Goal: Task Accomplishment & Management: Complete application form

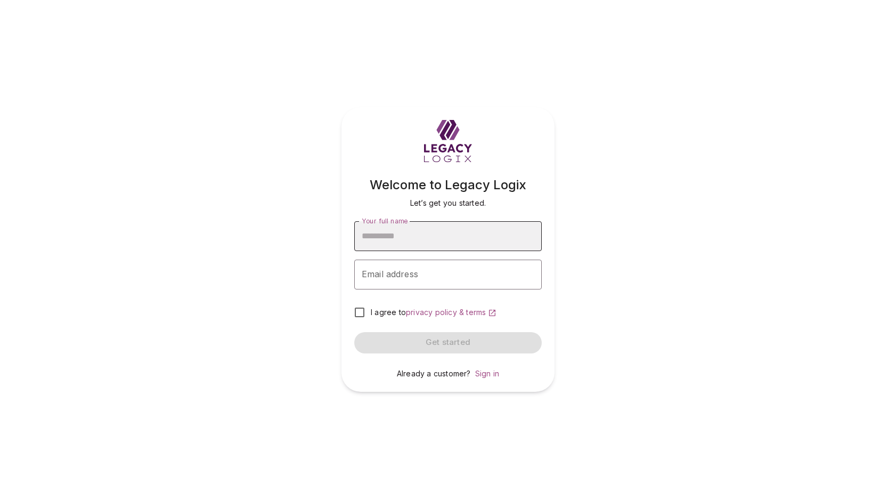
click at [440, 241] on input "Your full name" at bounding box center [448, 236] width 188 height 30
type input "**********"
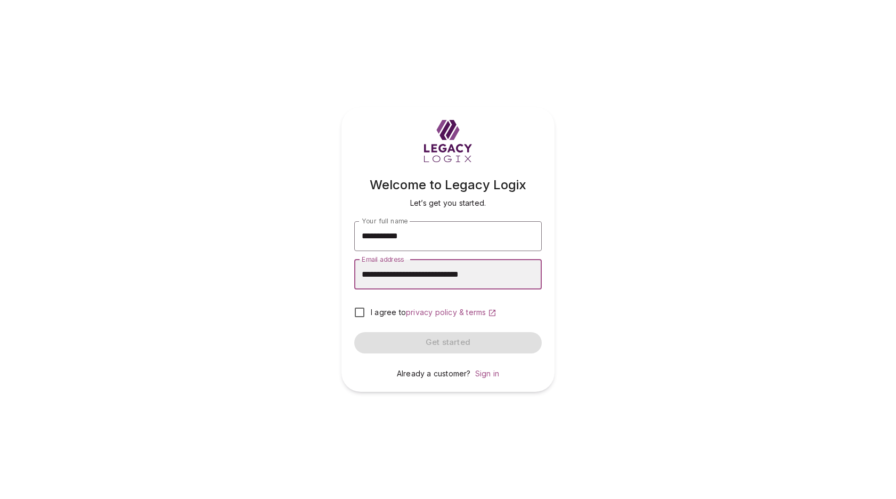
type input "**********"
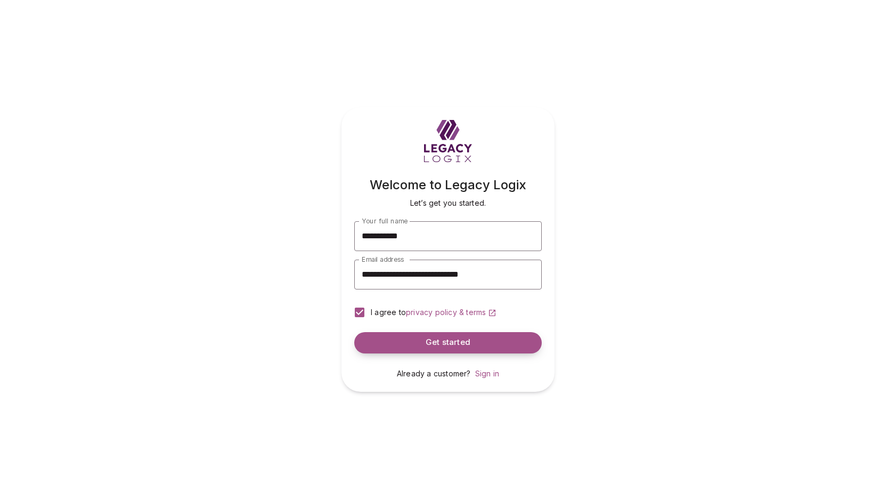
click at [409, 340] on button "Get started" at bounding box center [448, 342] width 188 height 21
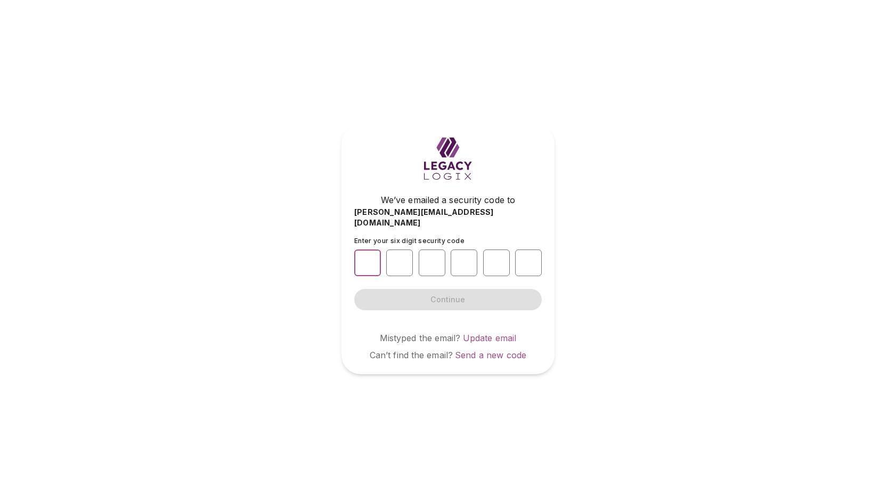
click at [364, 256] on input "number" at bounding box center [367, 262] width 27 height 27
type input "*"
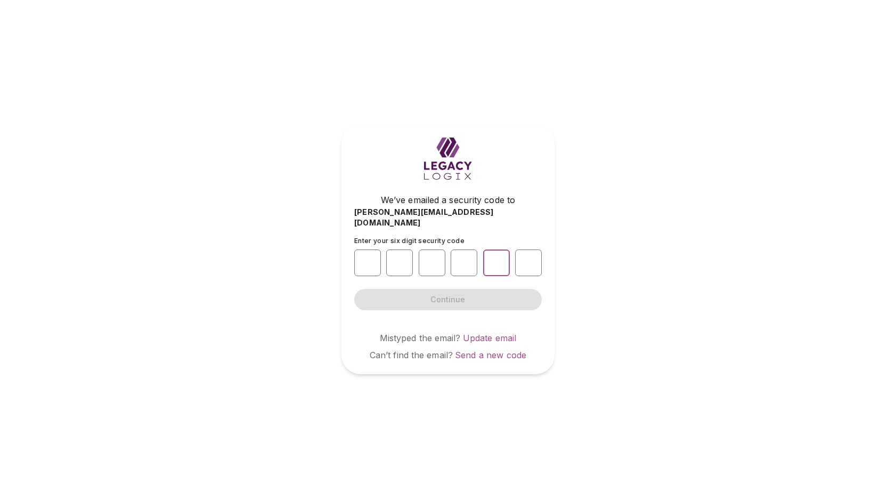
type input "*"
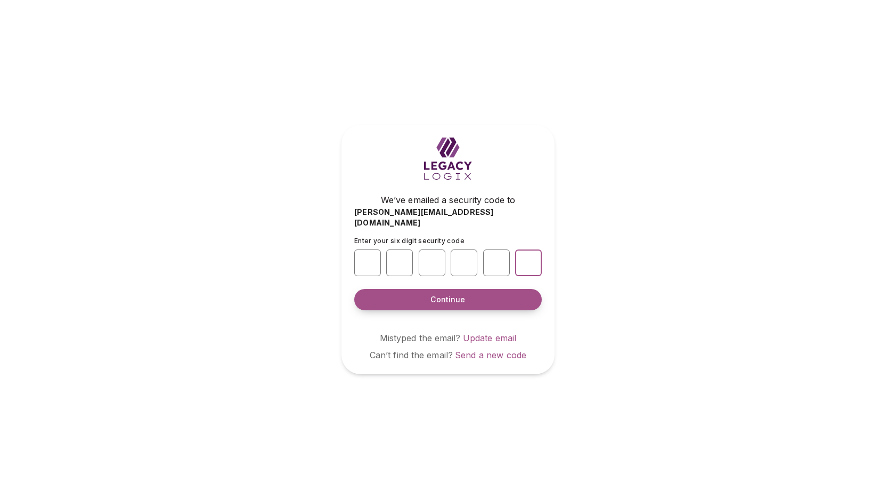
type input "*"
click at [447, 294] on span "Continue" at bounding box center [448, 299] width 35 height 11
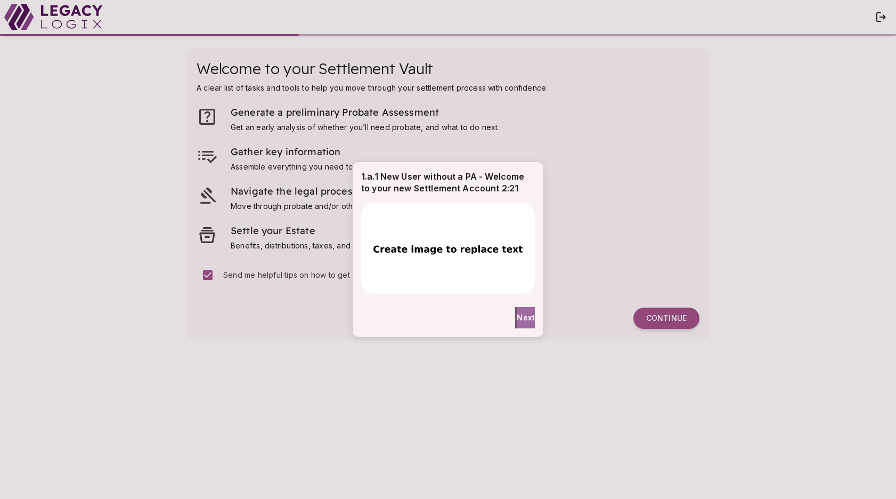
click at [517, 318] on span "Next" at bounding box center [526, 317] width 18 height 11
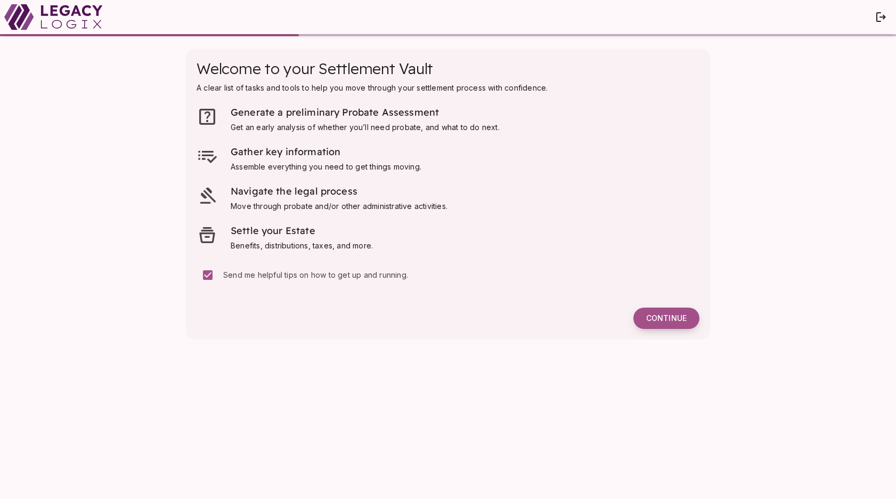
click at [664, 321] on span "Continue" at bounding box center [666, 318] width 41 height 10
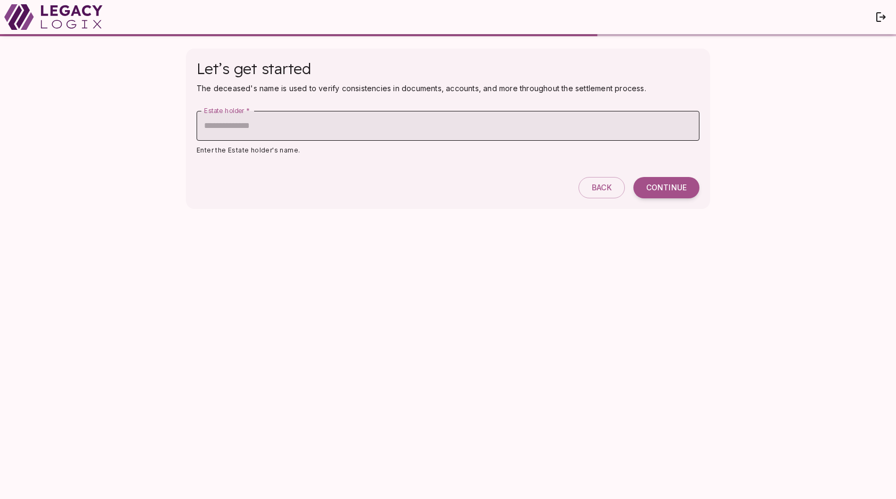
click at [322, 126] on input "Estate holder   *" at bounding box center [448, 126] width 503 height 30
type input "**********"
click at [663, 189] on span "Continue" at bounding box center [666, 188] width 41 height 10
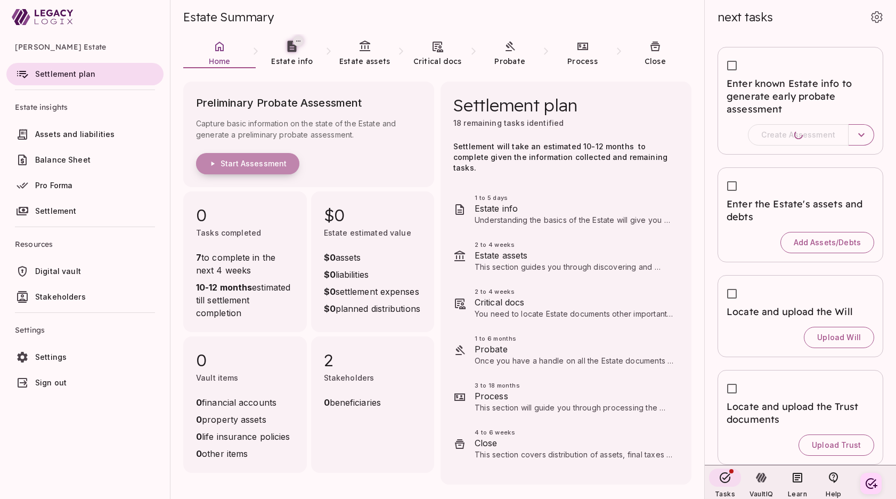
click at [269, 162] on span "Start Assessment" at bounding box center [254, 164] width 66 height 10
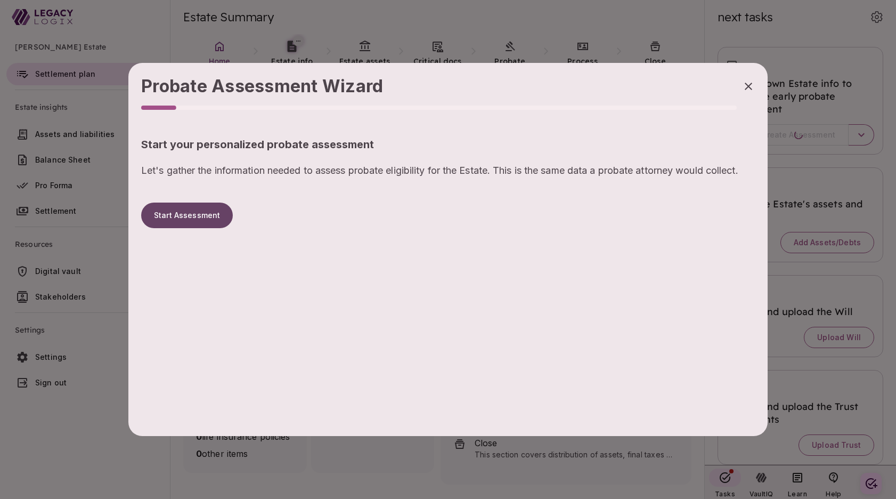
click at [203, 217] on button "Start Assessment" at bounding box center [187, 216] width 92 height 26
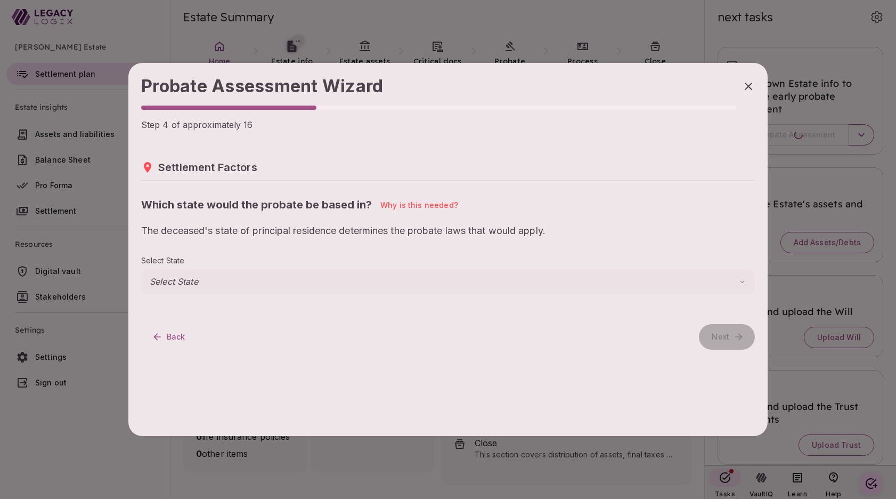
click at [196, 282] on body "Henry Smith Estate Settlement plan Estate insights Assets and liabilities Balan…" at bounding box center [448, 249] width 896 height 499
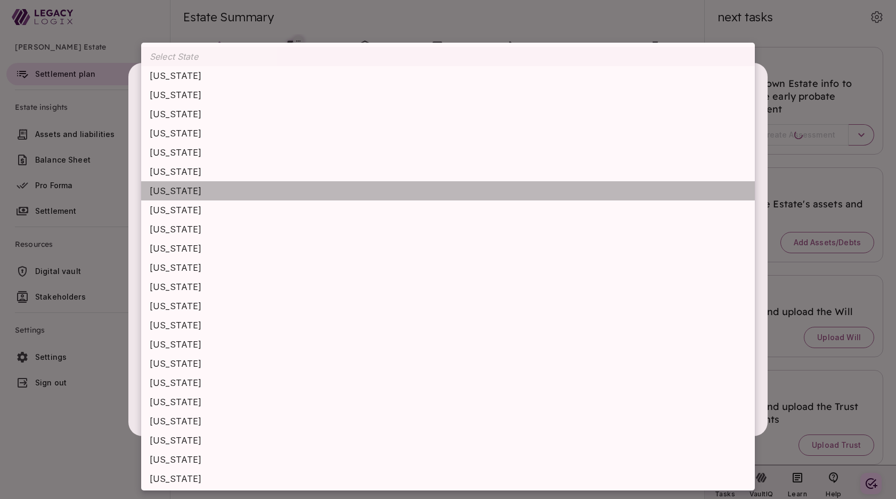
click at [208, 193] on li "Connecticut" at bounding box center [448, 190] width 614 height 19
type input "**********"
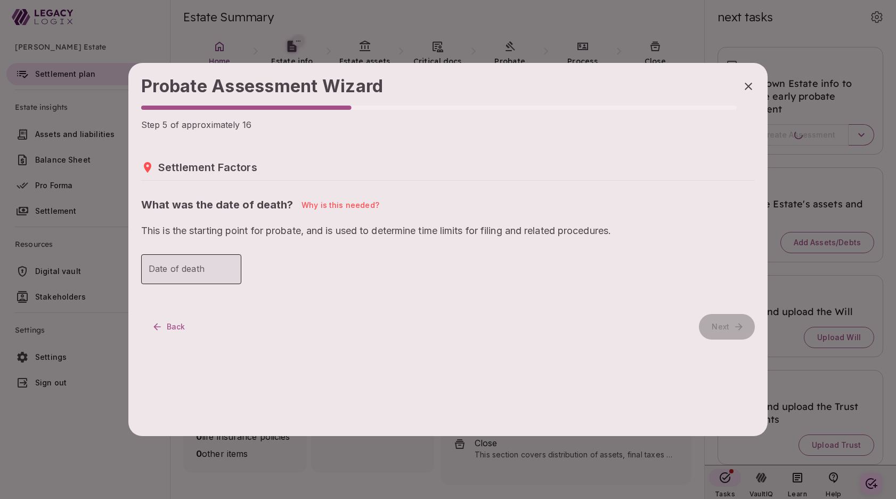
click at [197, 269] on input "Date of death" at bounding box center [191, 269] width 100 height 30
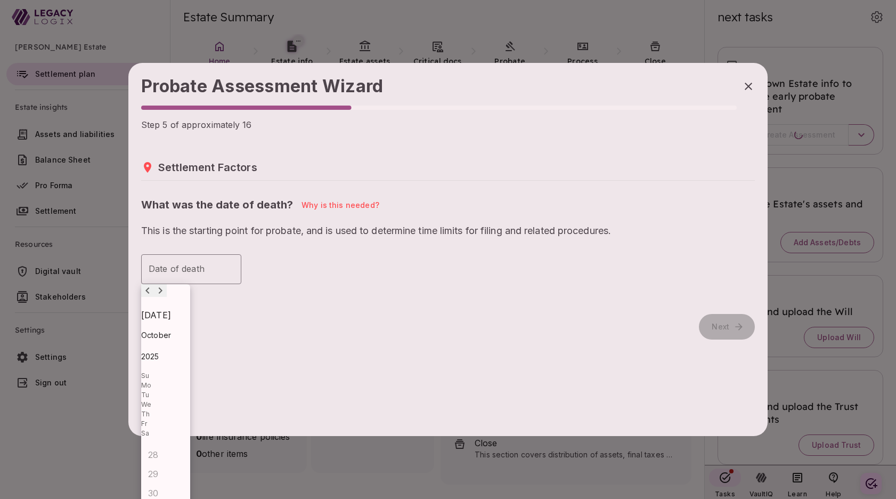
type input "**********"
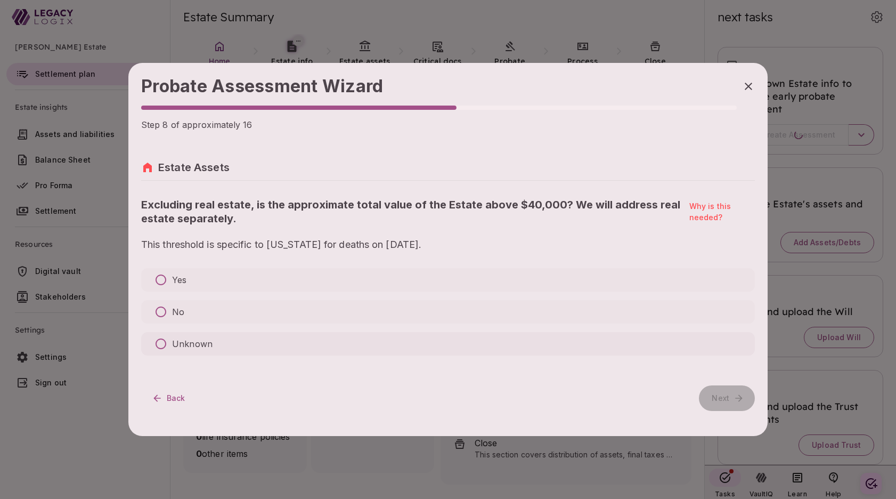
click at [188, 343] on p "Unknown" at bounding box center [192, 343] width 41 height 13
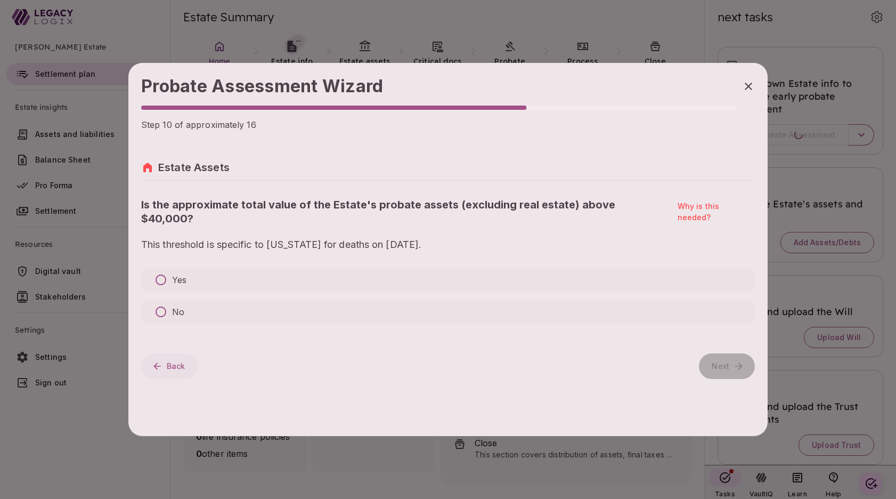
click at [157, 362] on icon "button" at bounding box center [156, 365] width 7 height 7
click at [174, 305] on p "No" at bounding box center [178, 311] width 12 height 13
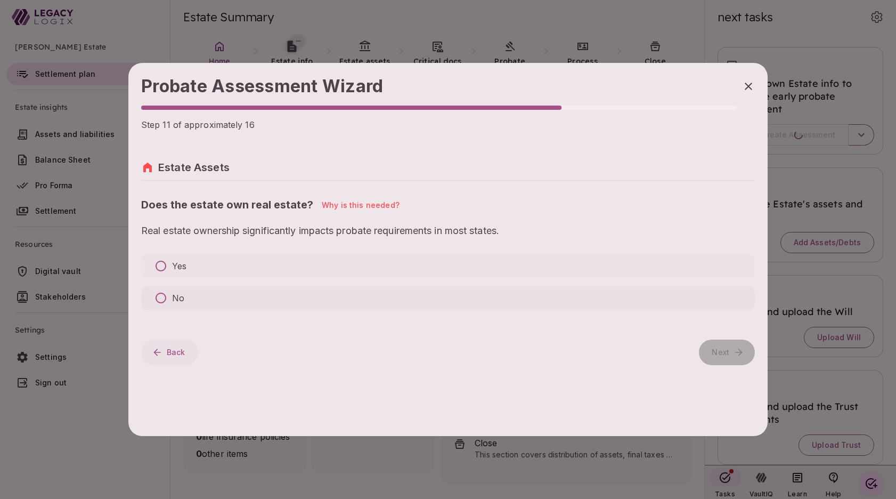
click at [176, 295] on p "No" at bounding box center [178, 298] width 12 height 13
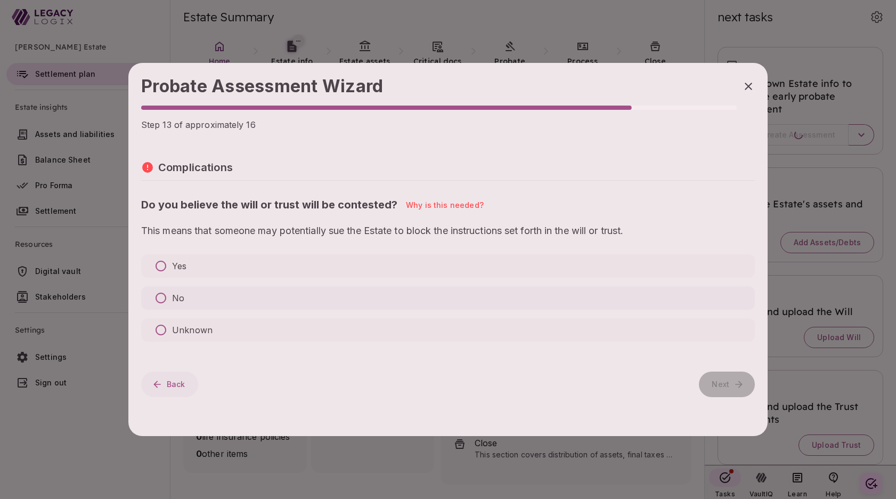
click at [176, 297] on p "No" at bounding box center [178, 298] width 12 height 13
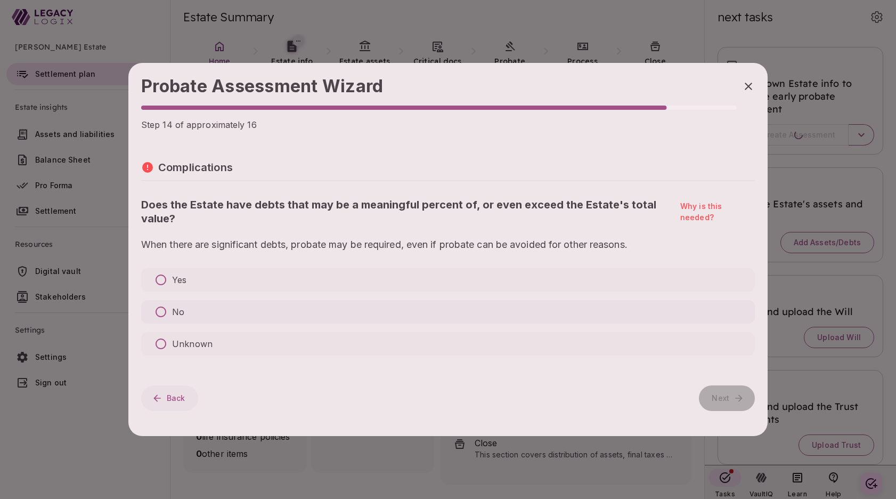
click at [177, 314] on p "No" at bounding box center [178, 311] width 12 height 13
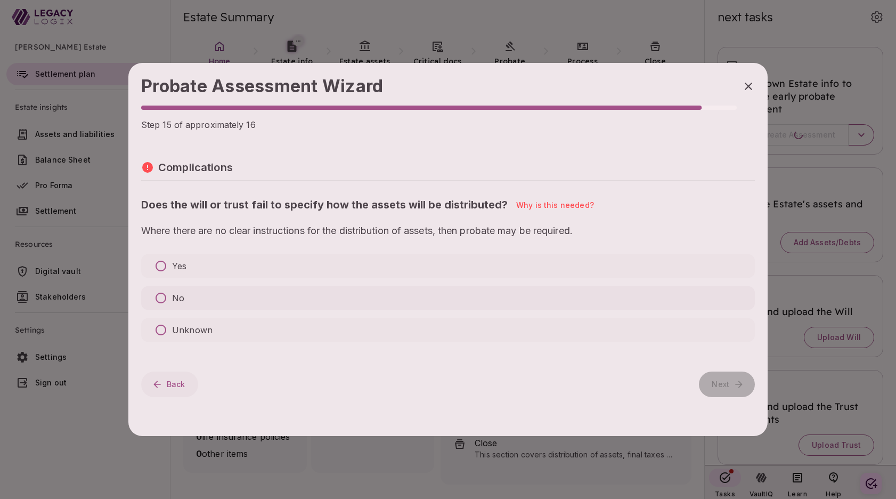
click at [177, 300] on p "No" at bounding box center [178, 298] width 12 height 13
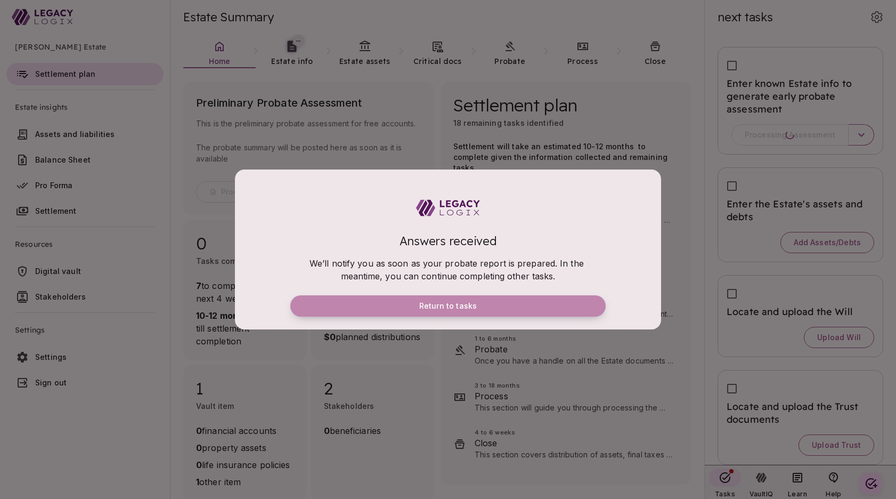
click at [470, 308] on span "Return to tasks" at bounding box center [448, 306] width 58 height 10
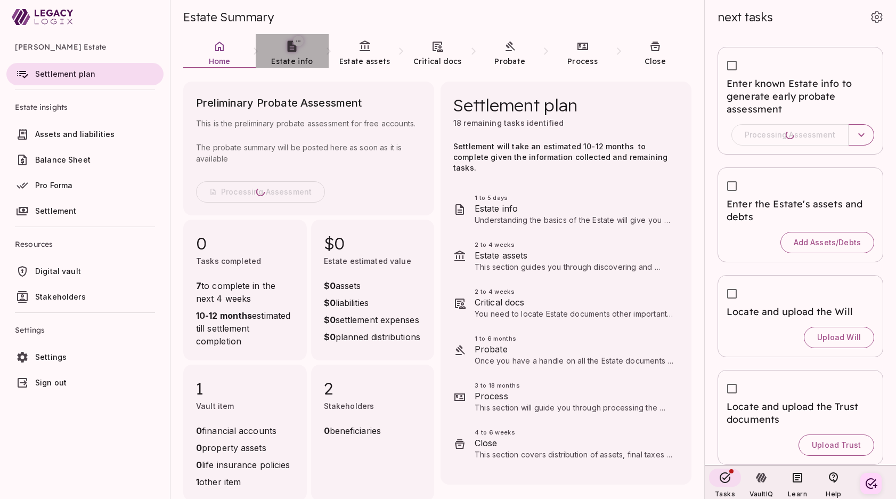
click at [287, 57] on span "Estate info" at bounding box center [292, 61] width 42 height 10
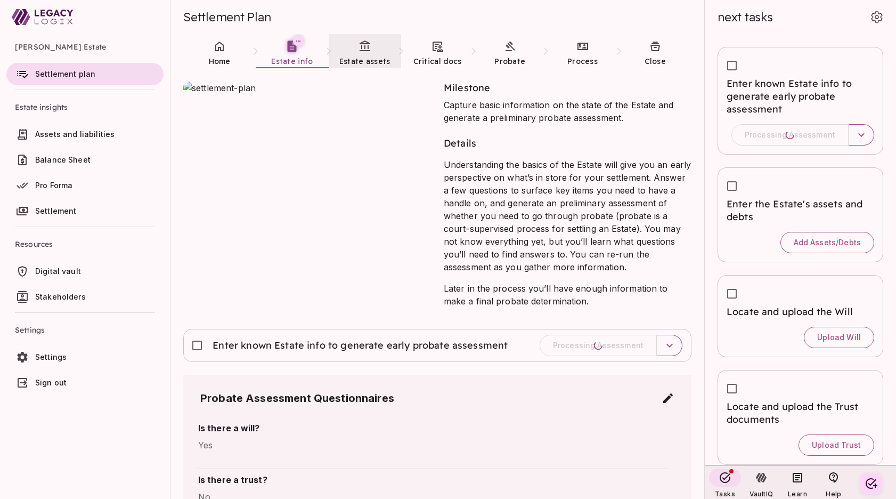
click at [365, 51] on icon at bounding box center [365, 46] width 13 height 13
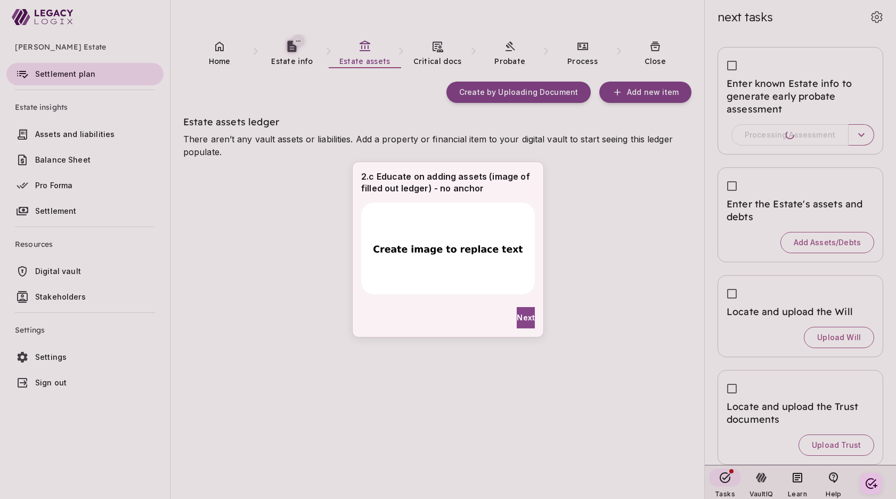
click at [633, 438] on div "2.c Educate on adding assets (image of filled out ledger) - no anchor Next" at bounding box center [448, 249] width 896 height 499
click at [519, 314] on span "Next" at bounding box center [526, 317] width 18 height 11
click at [517, 318] on span "Next" at bounding box center [526, 317] width 18 height 11
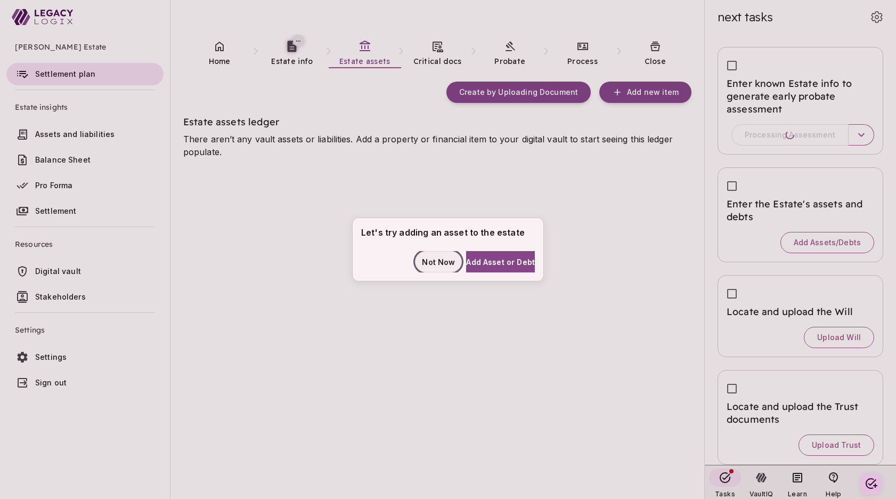
click at [428, 262] on span "Not Now" at bounding box center [438, 261] width 33 height 11
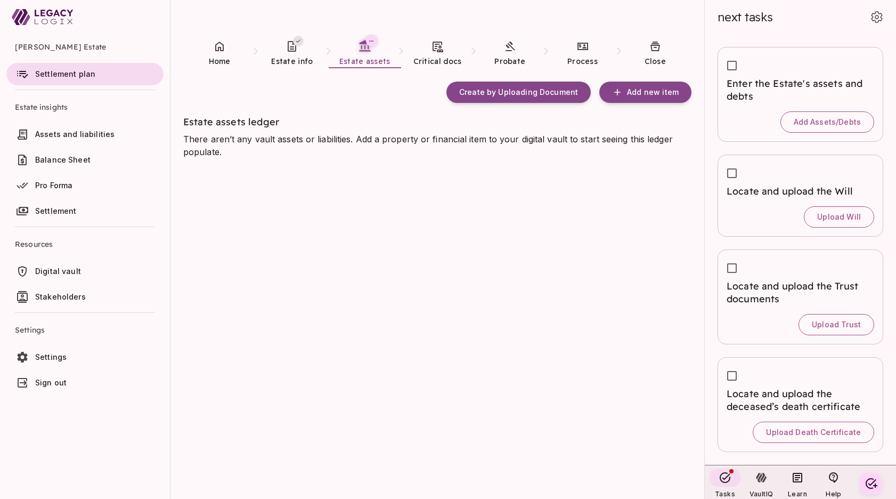
click at [521, 470] on div "Create by Uploading Document Add new item Estate assets ledger There aren’t any…" at bounding box center [443, 284] width 521 height 431
click at [583, 50] on icon at bounding box center [583, 46] width 11 height 7
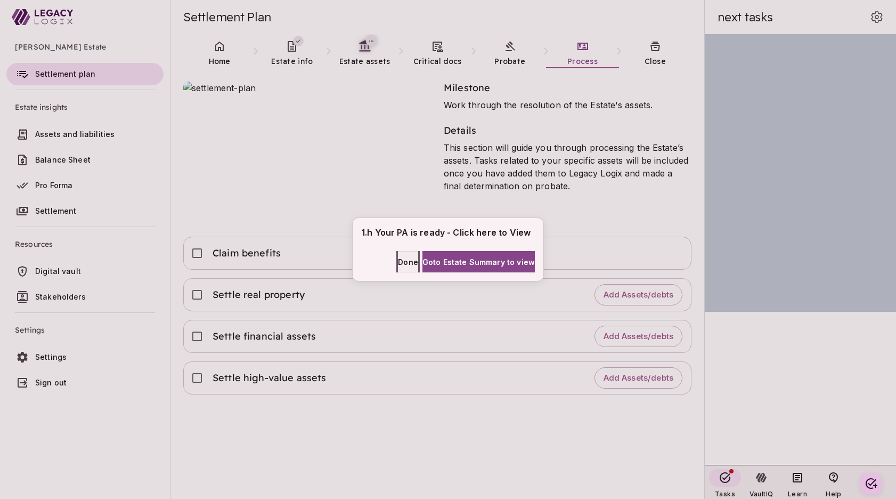
click at [398, 262] on span "Done" at bounding box center [408, 261] width 20 height 11
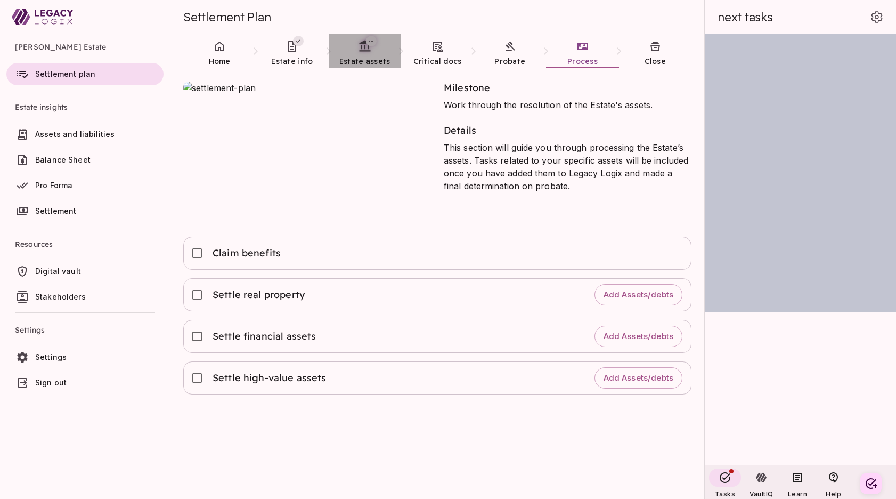
click at [364, 54] on link "Estate assets" at bounding box center [365, 53] width 72 height 38
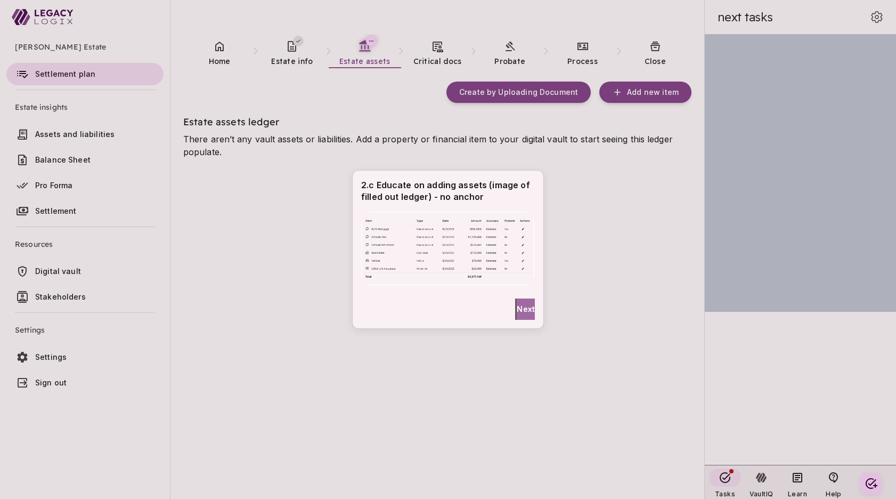
click at [520, 309] on span "Next" at bounding box center [526, 308] width 18 height 11
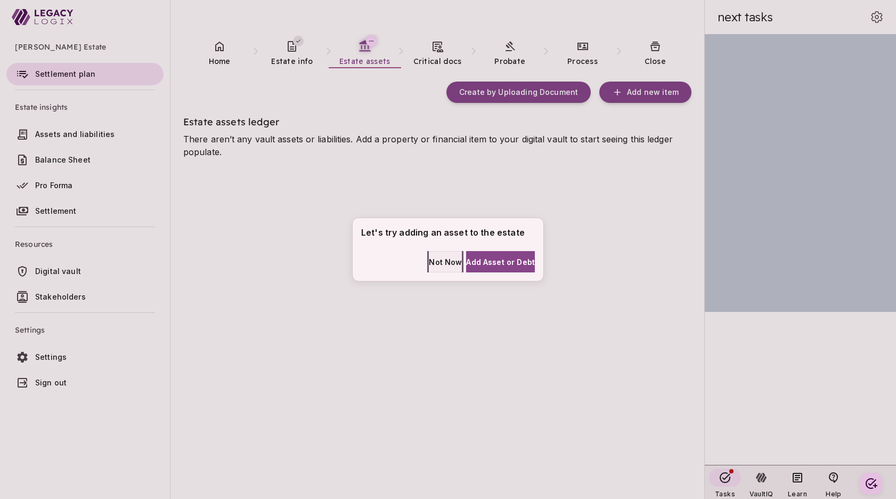
click at [429, 261] on span "Not Now" at bounding box center [445, 261] width 33 height 11
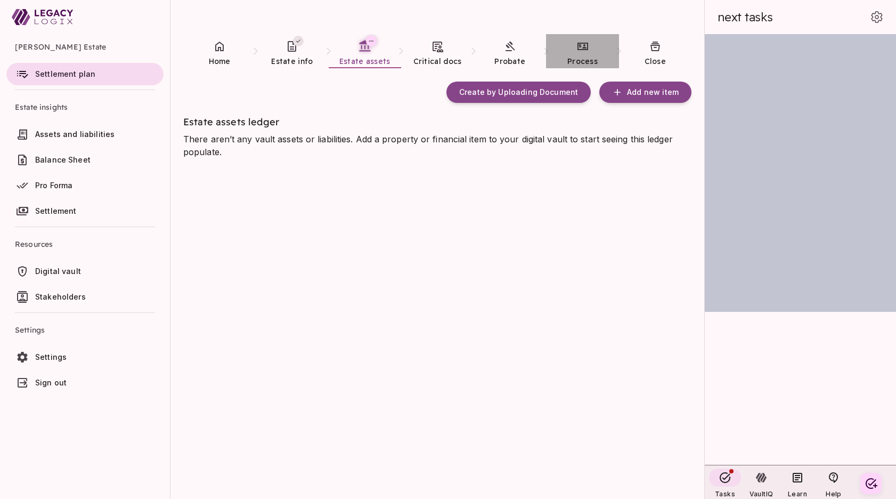
click at [588, 54] on link "Process" at bounding box center [582, 53] width 72 height 38
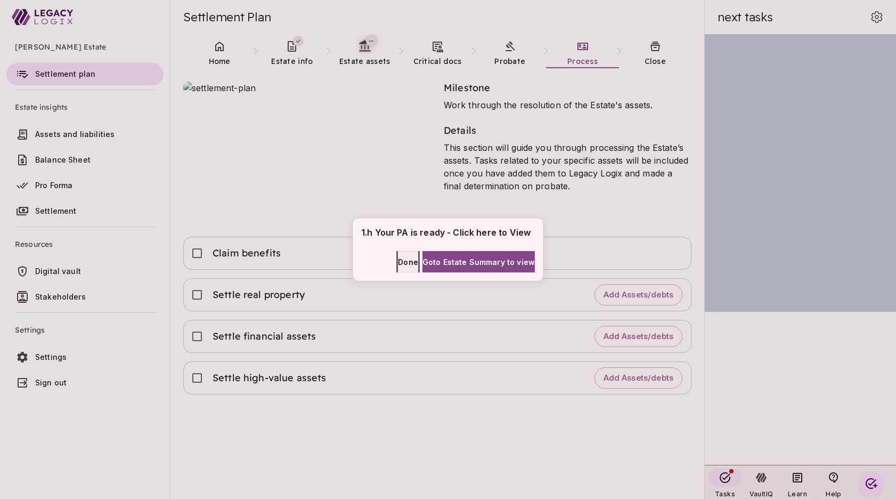
click at [398, 262] on span "Done" at bounding box center [408, 261] width 20 height 11
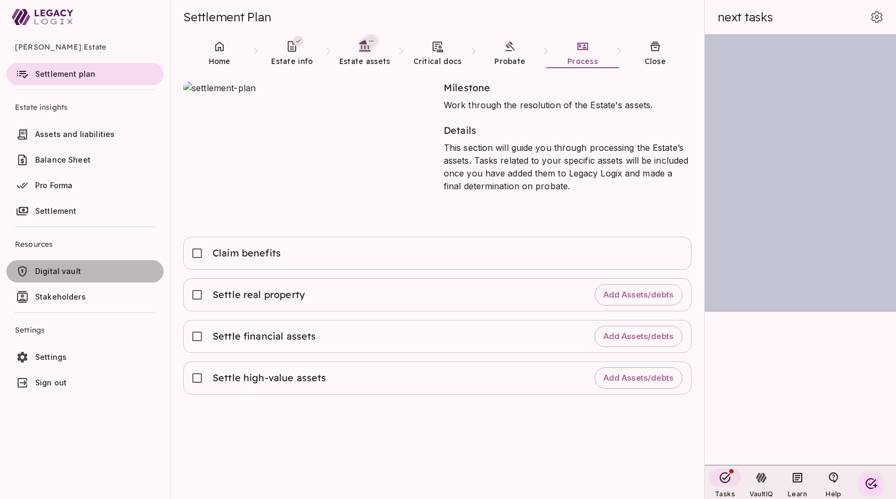
click at [71, 269] on span "Digital vault" at bounding box center [58, 270] width 46 height 9
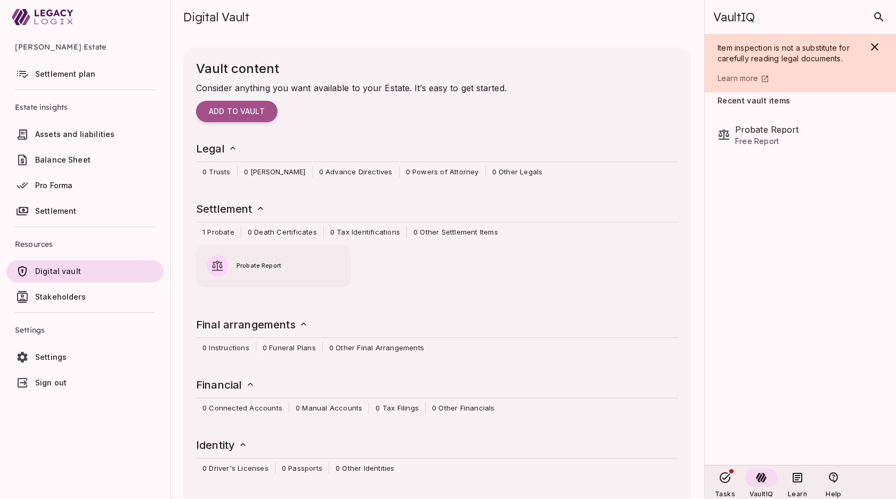
click at [99, 398] on ul "Henry Smith Estate Settlement plan Estate insights Assets and liabilities Balan…" at bounding box center [85, 216] width 170 height 364
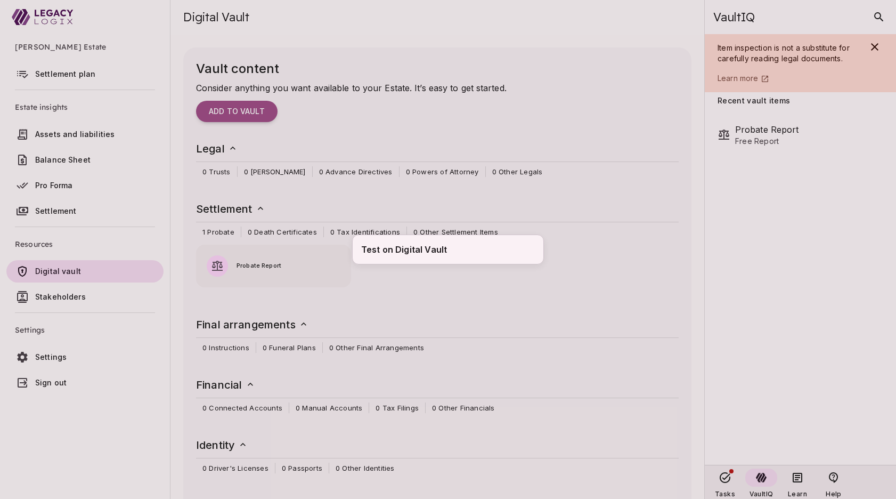
click at [135, 373] on div "Test on Digital Vault" at bounding box center [448, 249] width 896 height 499
click at [424, 254] on div "Test on Digital Vault" at bounding box center [404, 250] width 86 height 12
click at [517, 301] on div "Test on Digital Vault" at bounding box center [448, 249] width 896 height 499
click at [506, 250] on div "Test on Digital Vault" at bounding box center [448, 250] width 174 height 12
click at [613, 169] on div "Test on Digital Vault" at bounding box center [448, 249] width 896 height 499
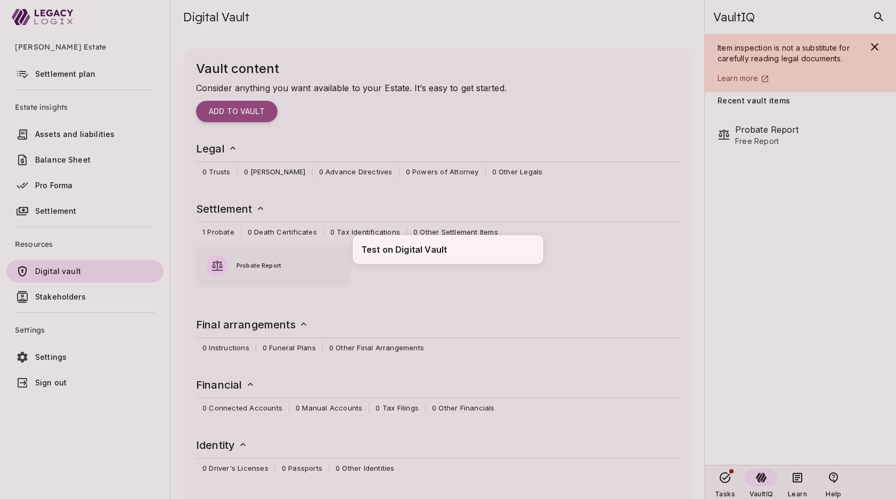
click at [71, 296] on div "Test on Digital Vault" at bounding box center [448, 249] width 896 height 499
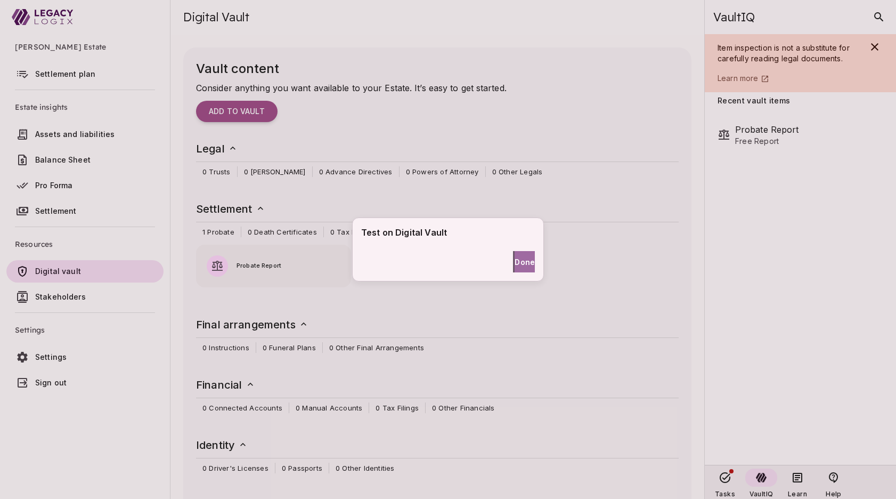
click at [515, 261] on span "Done" at bounding box center [525, 261] width 20 height 11
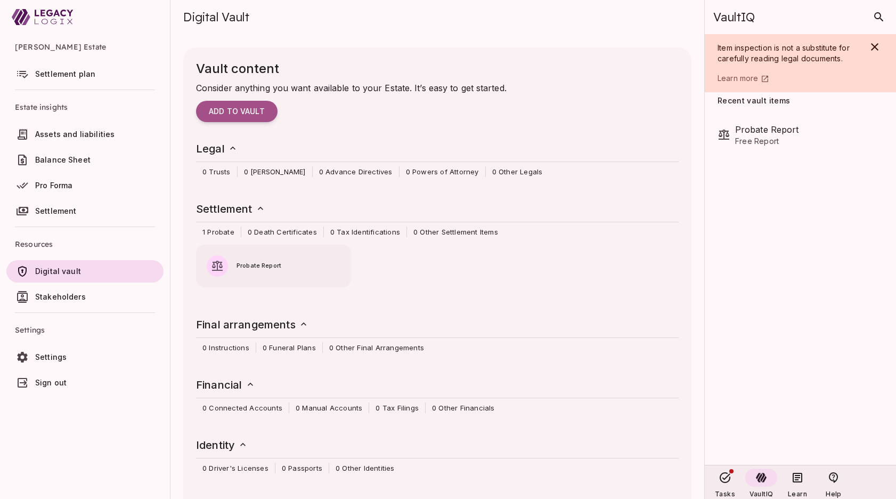
click at [74, 76] on span "Settlement plan" at bounding box center [65, 73] width 60 height 9
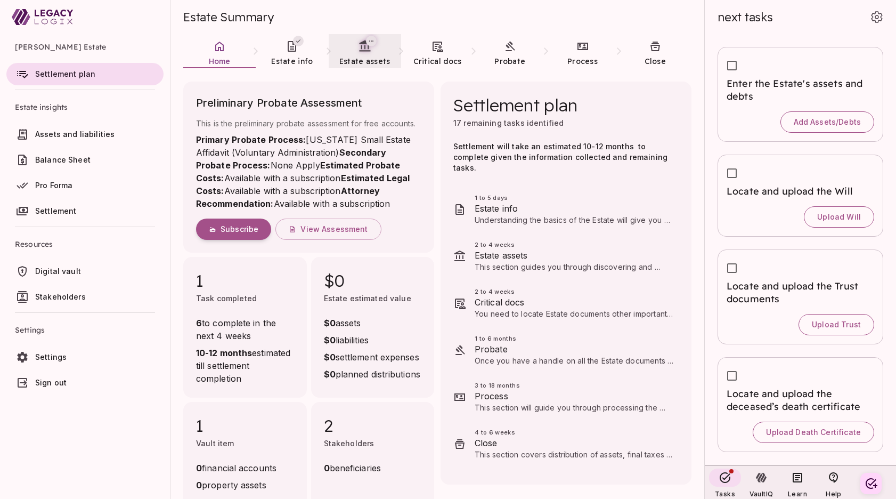
click at [364, 60] on span "Estate assets" at bounding box center [364, 61] width 51 height 10
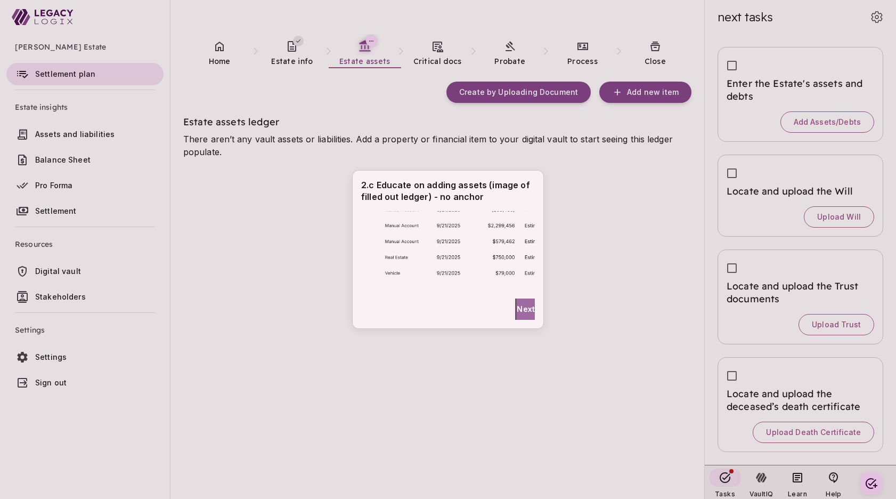
click at [518, 311] on span "Next" at bounding box center [526, 308] width 18 height 11
click at [519, 310] on span "Next" at bounding box center [526, 308] width 18 height 11
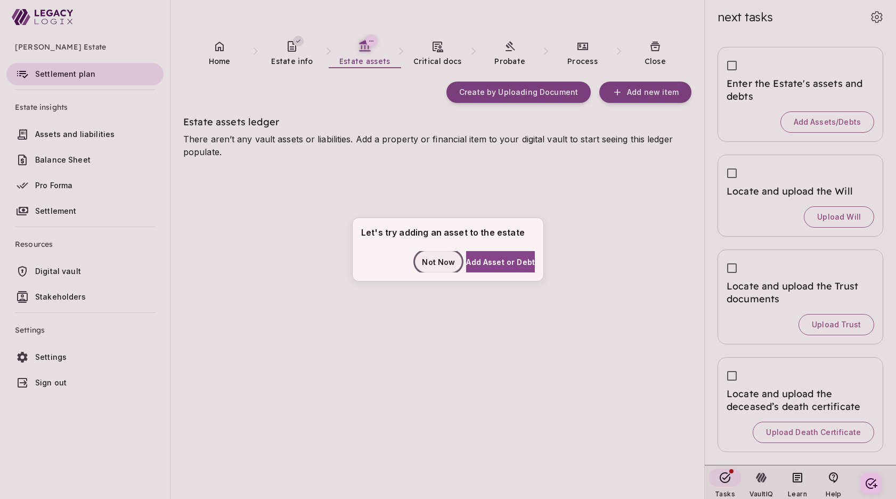
click at [423, 264] on span "Not Now" at bounding box center [438, 261] width 33 height 11
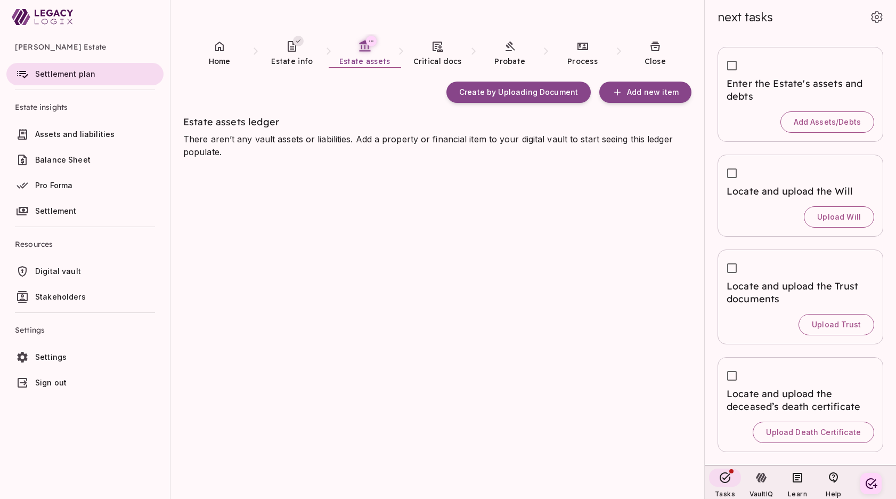
click at [261, 455] on div "Create by Uploading Document Add new item Estate assets ledger There aren’t any…" at bounding box center [443, 284] width 521 height 431
click at [435, 57] on span "Critical docs" at bounding box center [438, 61] width 48 height 10
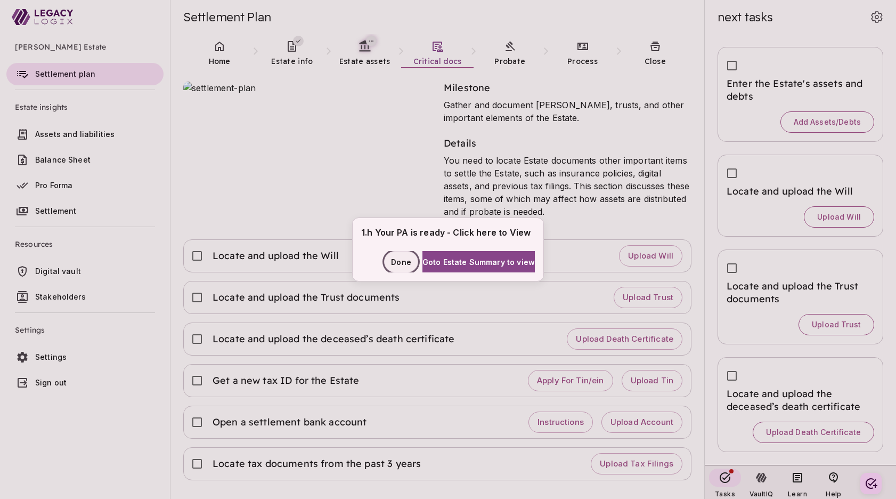
click at [395, 259] on span "Done" at bounding box center [401, 261] width 20 height 11
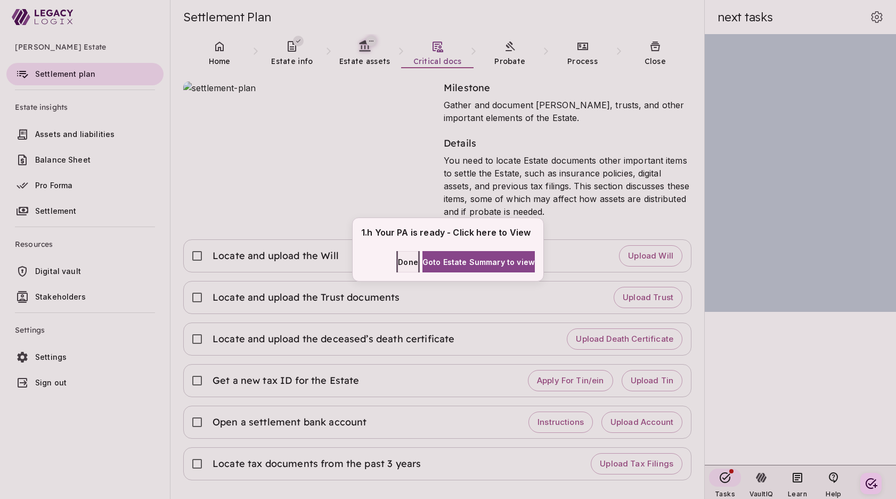
click at [398, 261] on span "Done" at bounding box center [408, 261] width 20 height 11
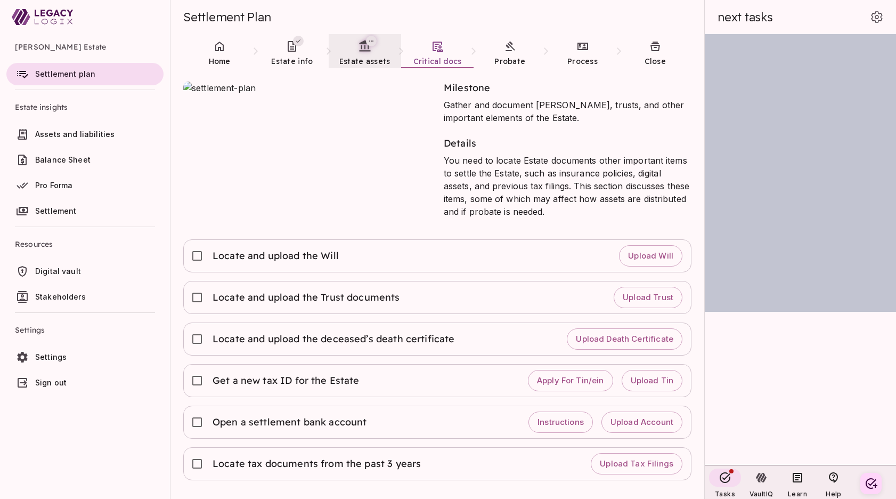
click at [361, 56] on span "Estate assets" at bounding box center [364, 61] width 51 height 10
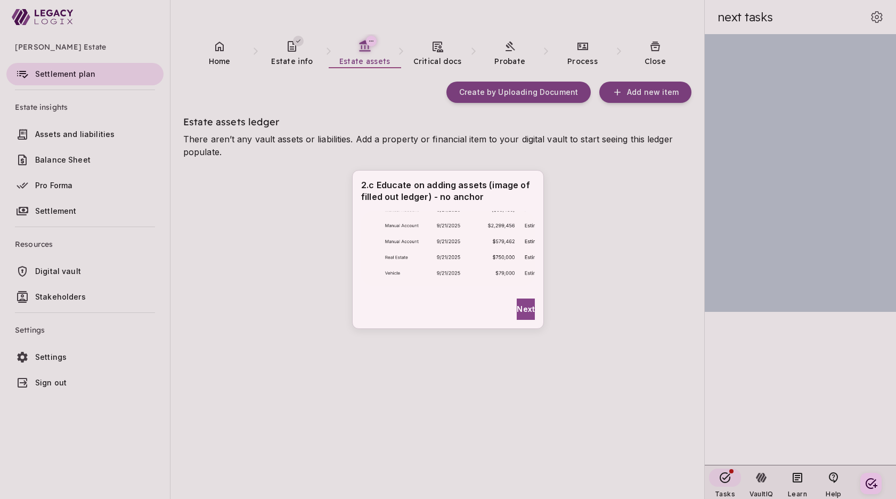
click at [506, 456] on div "2.c Educate on adding assets (image of filled out ledger) - no anchor Next" at bounding box center [448, 249] width 896 height 499
click at [523, 307] on span "Next" at bounding box center [526, 308] width 18 height 11
click at [522, 308] on span "Next" at bounding box center [526, 308] width 18 height 11
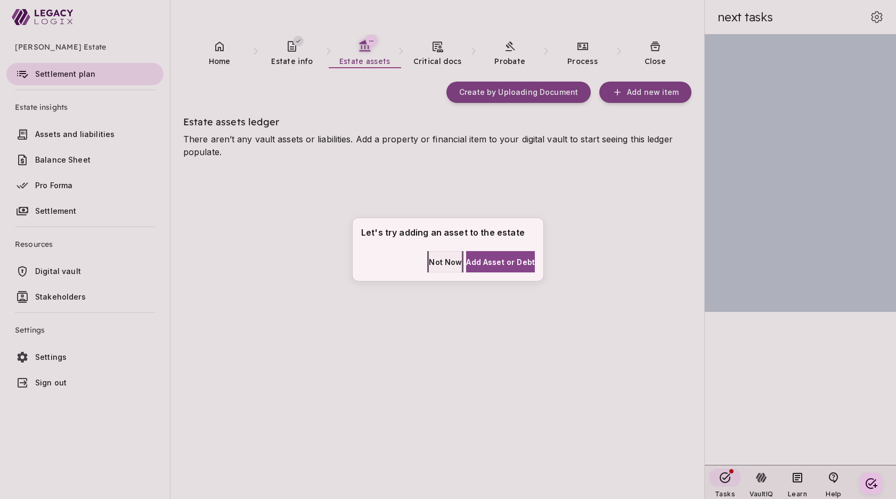
click at [433, 264] on span "Not Now" at bounding box center [445, 261] width 33 height 11
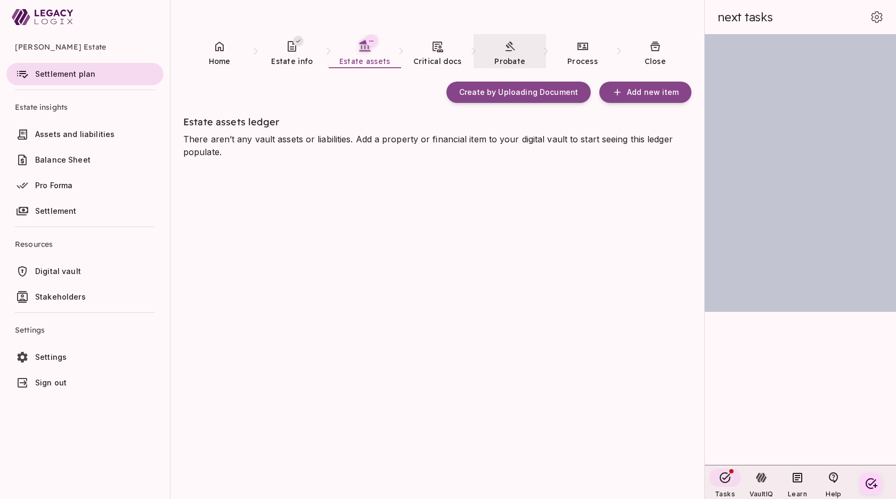
click at [514, 56] on span "Probate" at bounding box center [510, 61] width 31 height 11
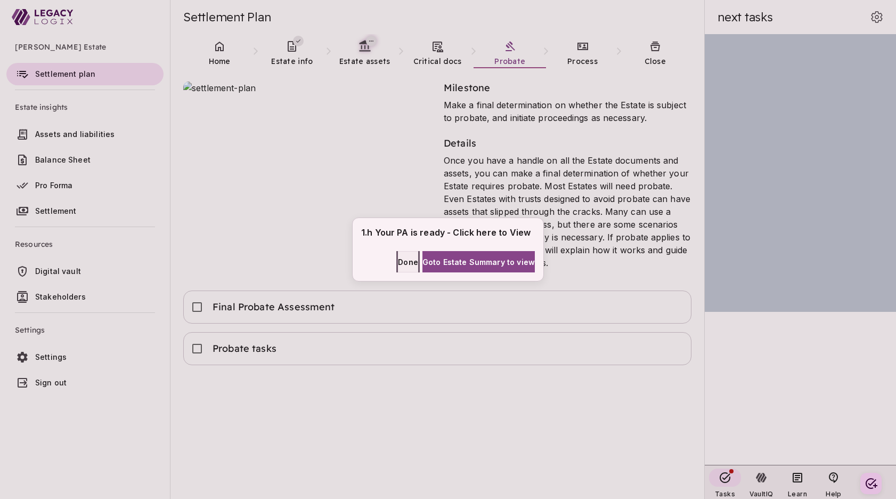
click at [398, 259] on span "Done" at bounding box center [408, 261] width 20 height 11
click at [398, 264] on span "Done" at bounding box center [408, 261] width 20 height 11
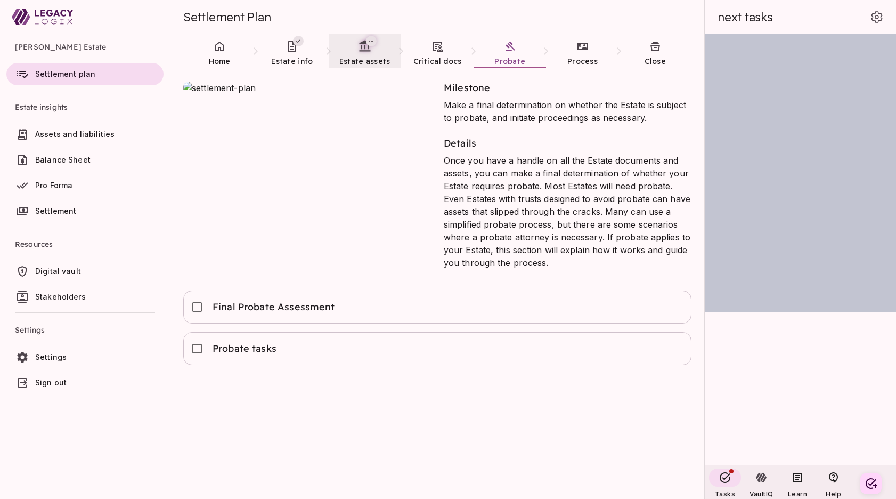
click at [362, 58] on span "Estate assets" at bounding box center [364, 61] width 51 height 10
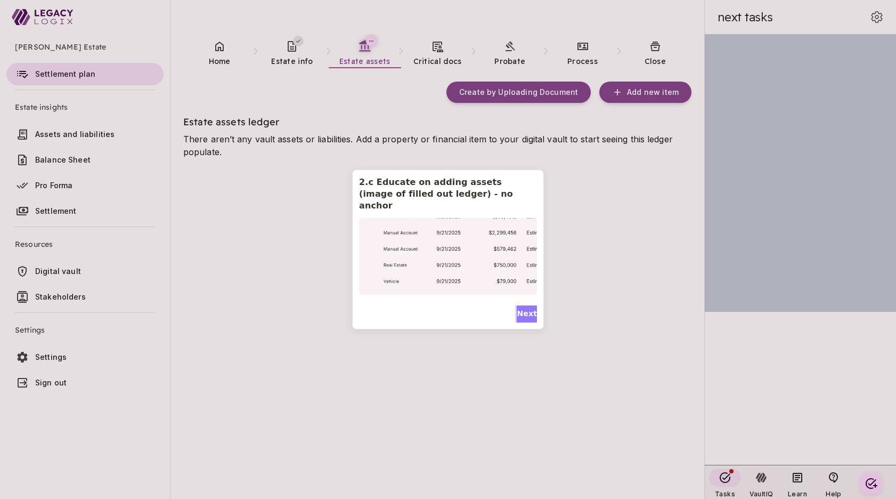
click at [525, 308] on span "Next" at bounding box center [527, 313] width 20 height 11
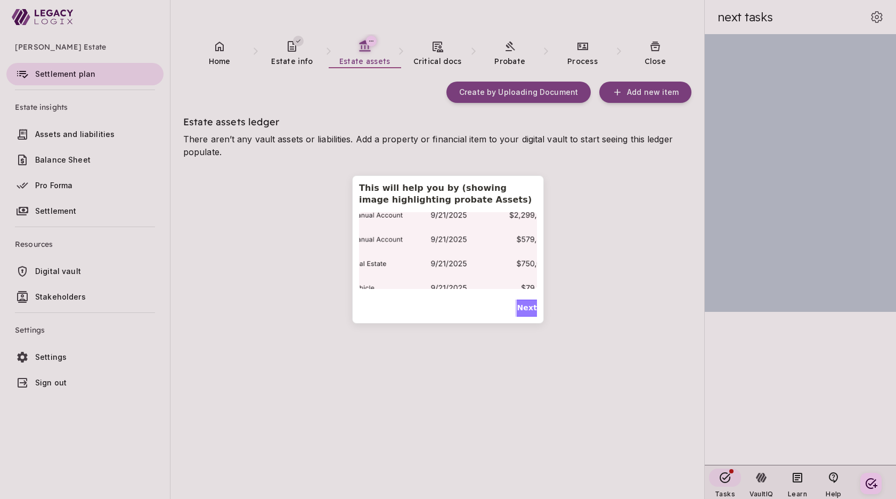
click at [525, 308] on span "Next" at bounding box center [527, 307] width 20 height 11
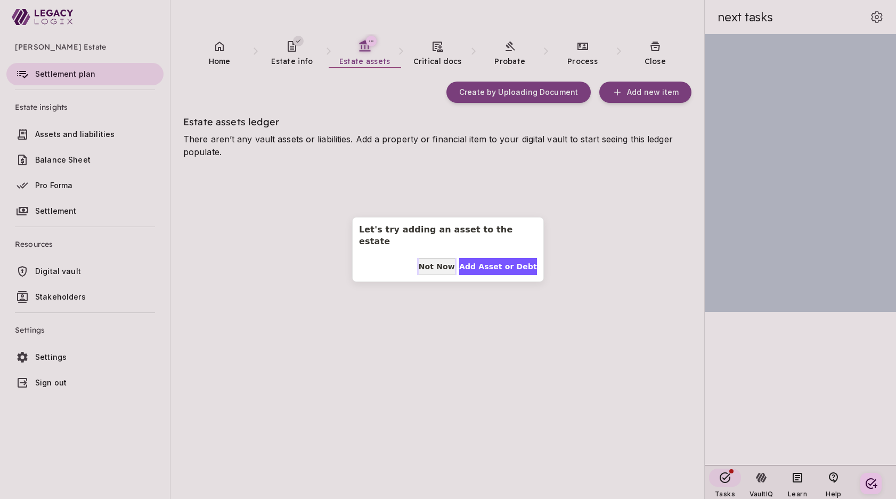
click at [431, 261] on span "Not Now" at bounding box center [437, 266] width 36 height 11
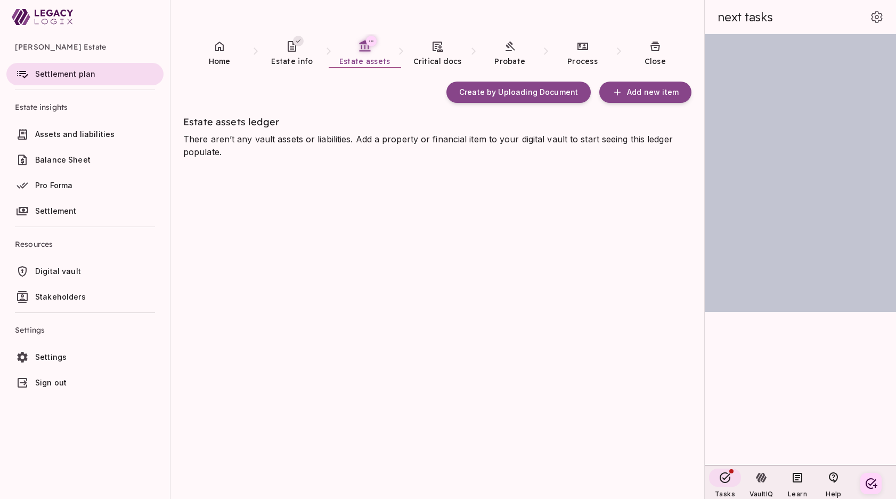
click at [412, 462] on div "Create by Uploading Document Add new item Estate assets ledger There aren’t any…" at bounding box center [443, 284] width 521 height 431
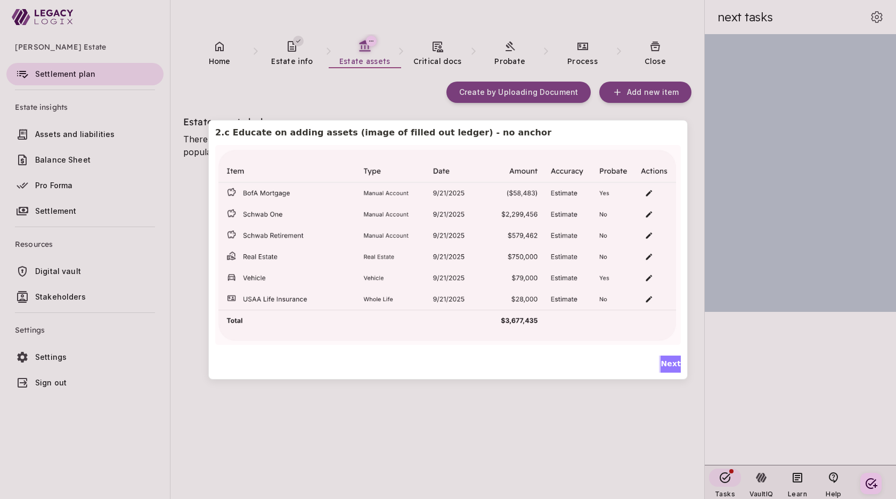
click at [668, 365] on span "Next" at bounding box center [671, 363] width 20 height 11
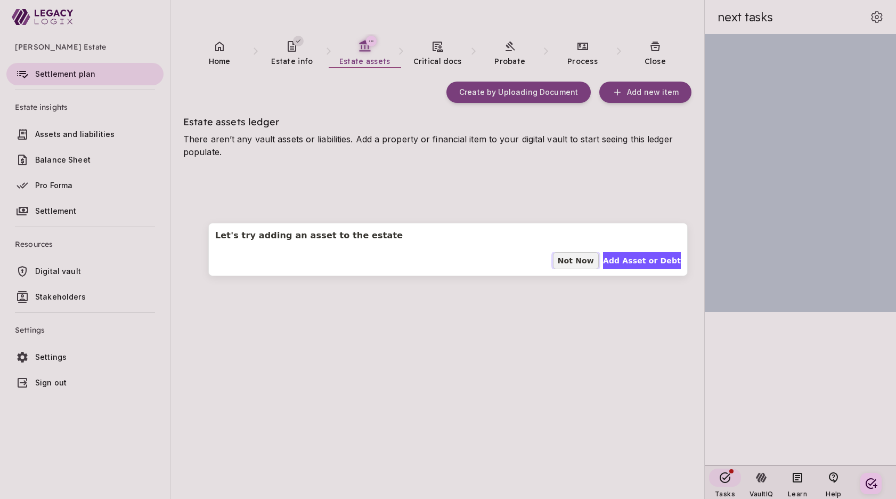
click at [581, 260] on span "Not Now" at bounding box center [576, 260] width 36 height 11
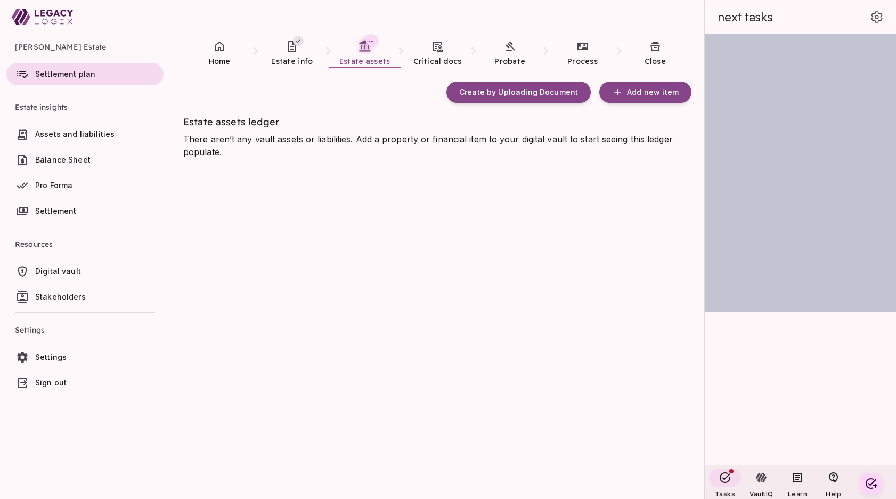
click at [390, 463] on div "Create by Uploading Document Add new item Estate assets ledger There aren’t any…" at bounding box center [443, 284] width 521 height 431
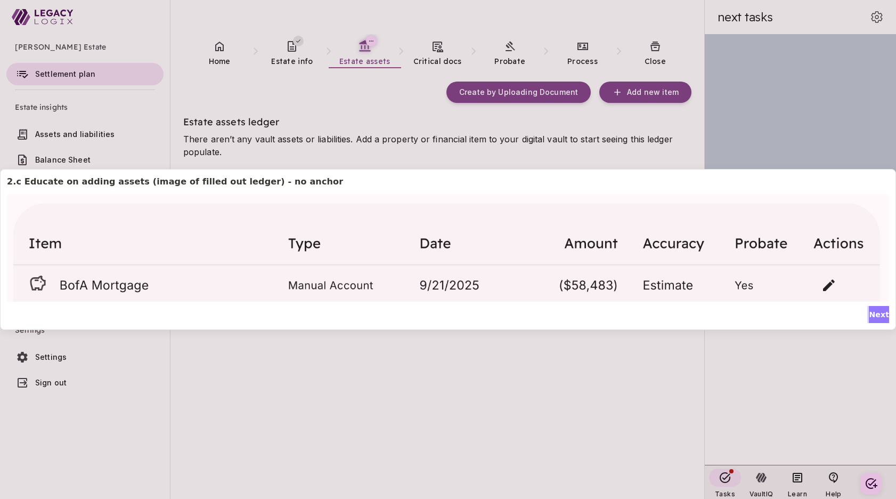
click at [877, 311] on span "Next" at bounding box center [879, 314] width 20 height 11
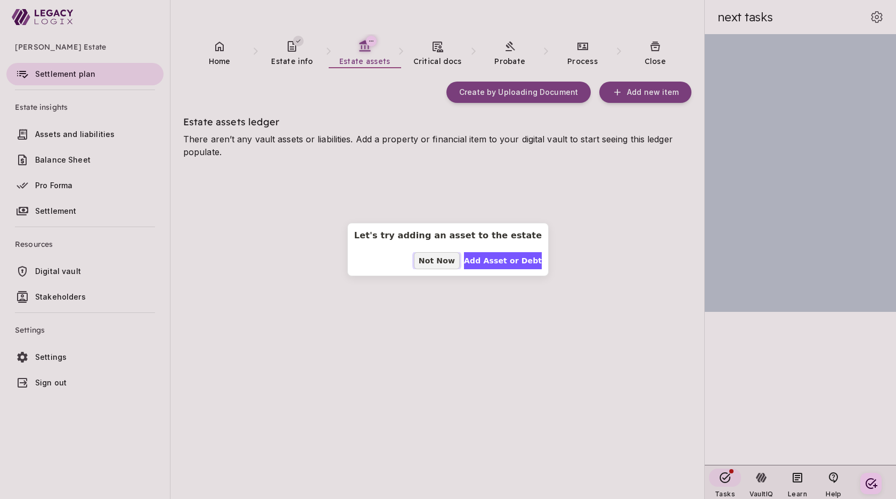
click at [422, 265] on span "Not Now" at bounding box center [437, 260] width 36 height 11
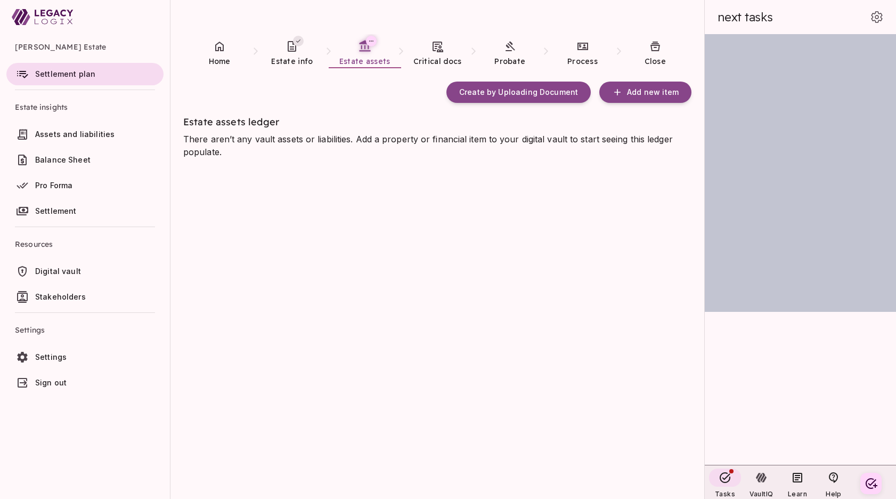
click at [263, 291] on div "Create by Uploading Document Add new item Estate assets ledger There aren’t any…" at bounding box center [443, 284] width 521 height 431
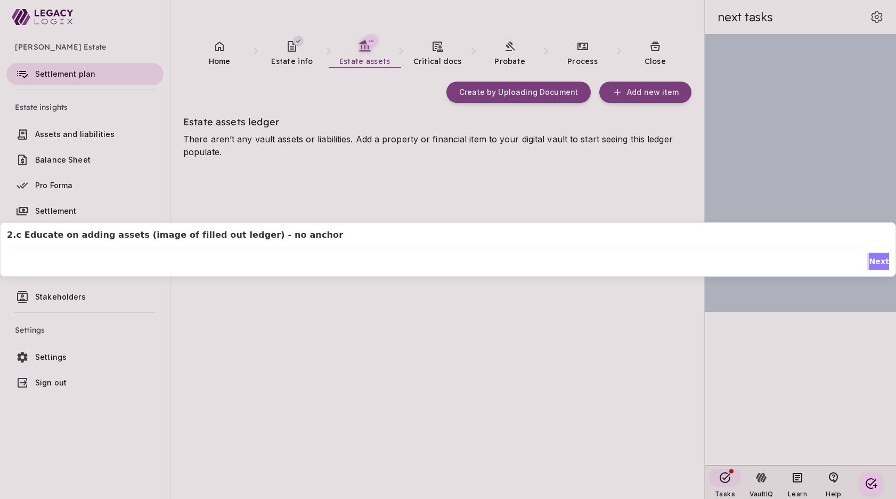
click at [879, 261] on span "Next" at bounding box center [879, 261] width 20 height 11
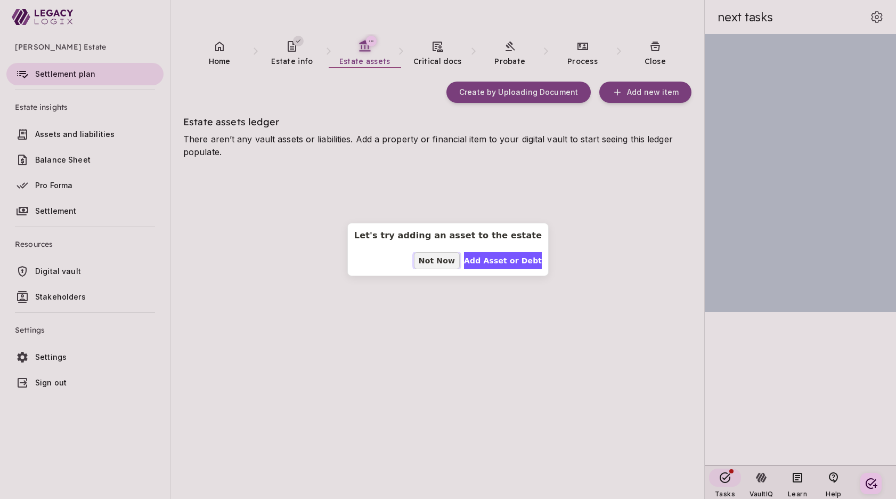
click at [425, 257] on span "Not Now" at bounding box center [437, 260] width 36 height 11
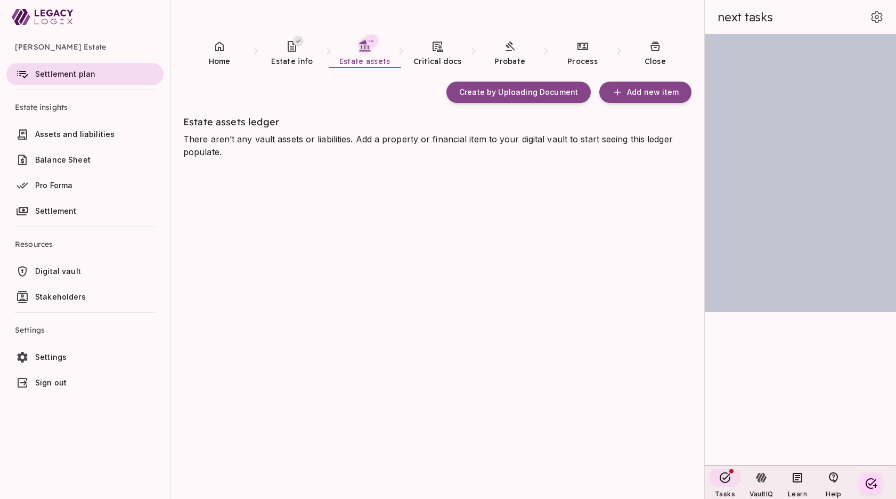
click at [492, 447] on div "Create by Uploading Document Add new item Estate assets ledger There aren’t any…" at bounding box center [443, 284] width 521 height 431
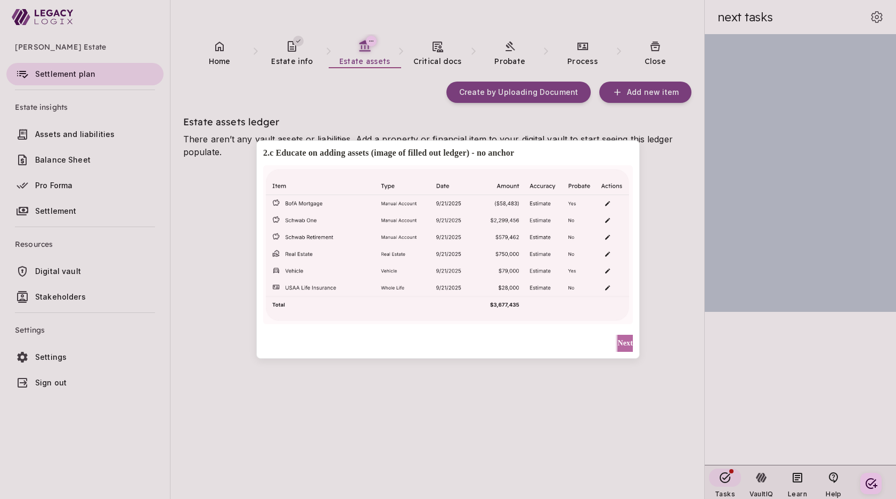
click at [618, 341] on span "Next" at bounding box center [625, 342] width 15 height 11
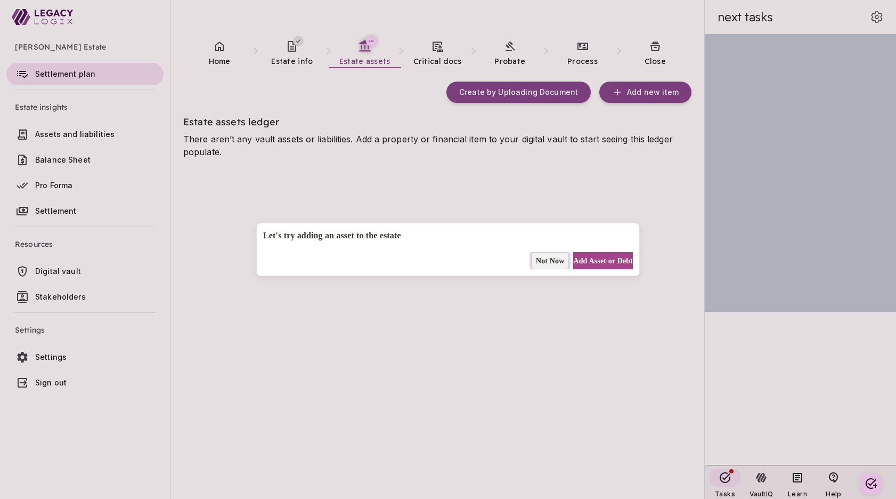
click at [536, 260] on span "Not Now" at bounding box center [550, 260] width 29 height 11
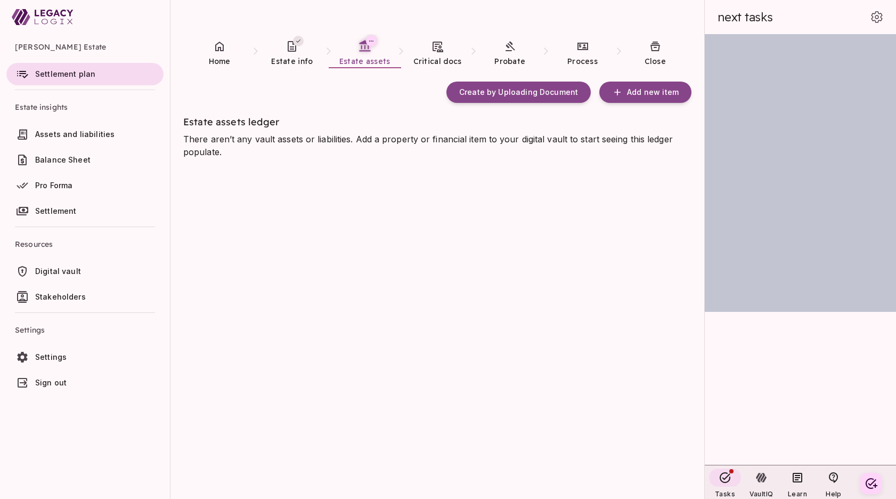
click at [309, 445] on div "Create by Uploading Document Add new item Estate assets ledger There aren’t any…" at bounding box center [443, 284] width 521 height 431
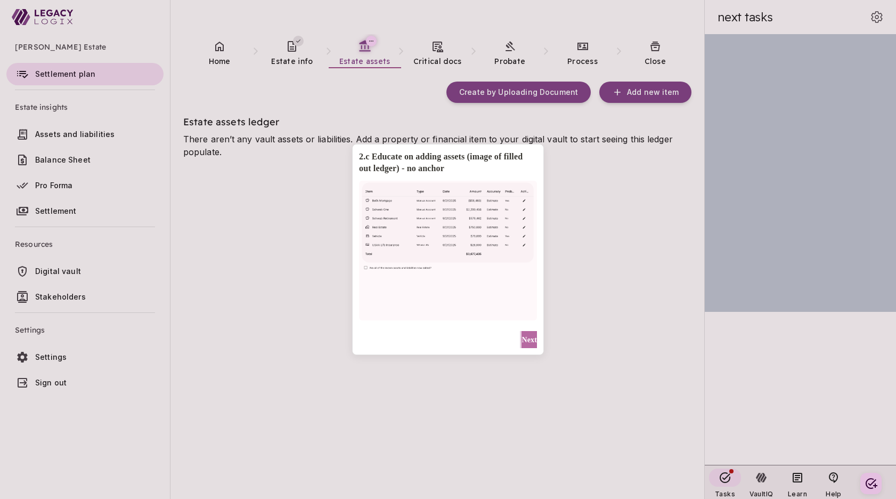
click at [525, 336] on span "Next" at bounding box center [529, 339] width 15 height 11
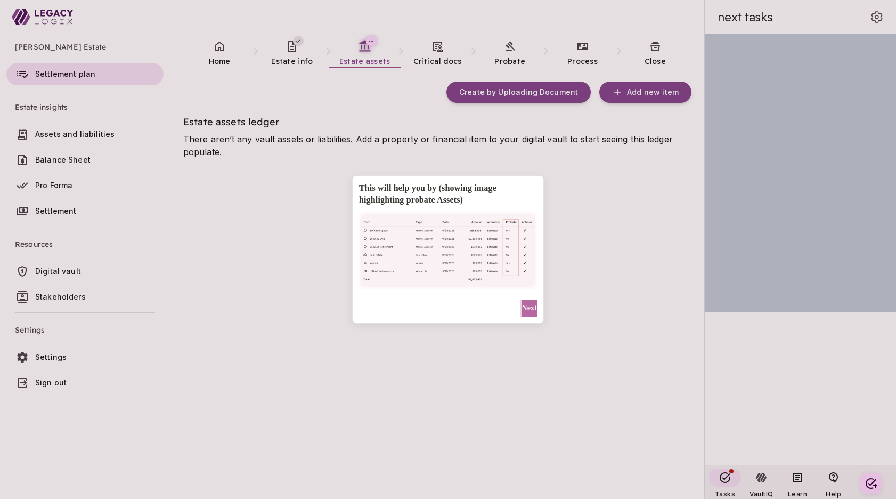
click at [526, 305] on span "Next" at bounding box center [529, 307] width 15 height 11
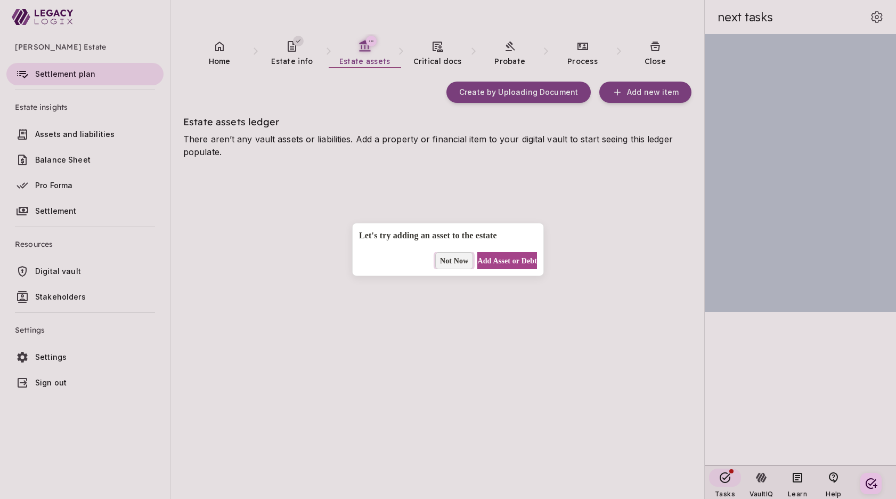
click at [444, 261] on span "Not Now" at bounding box center [454, 260] width 29 height 11
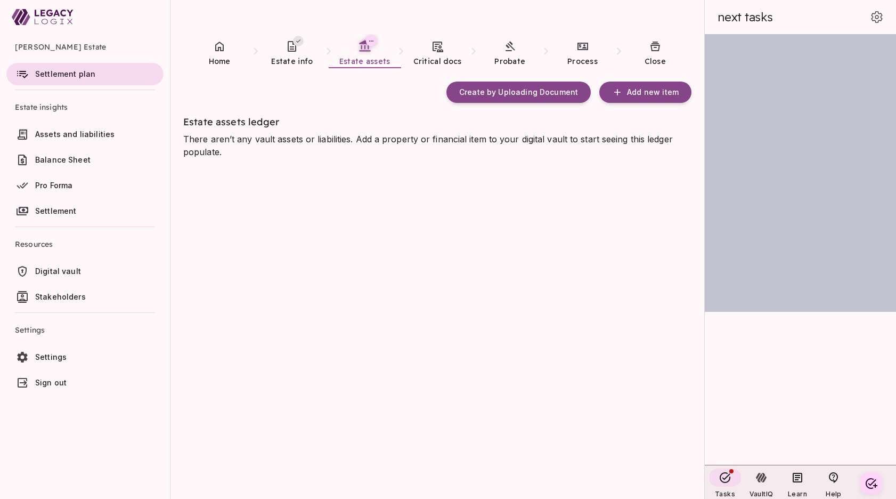
click at [270, 390] on div "Create by Uploading Document Add new item Estate assets ledger There aren’t any…" at bounding box center [443, 284] width 521 height 431
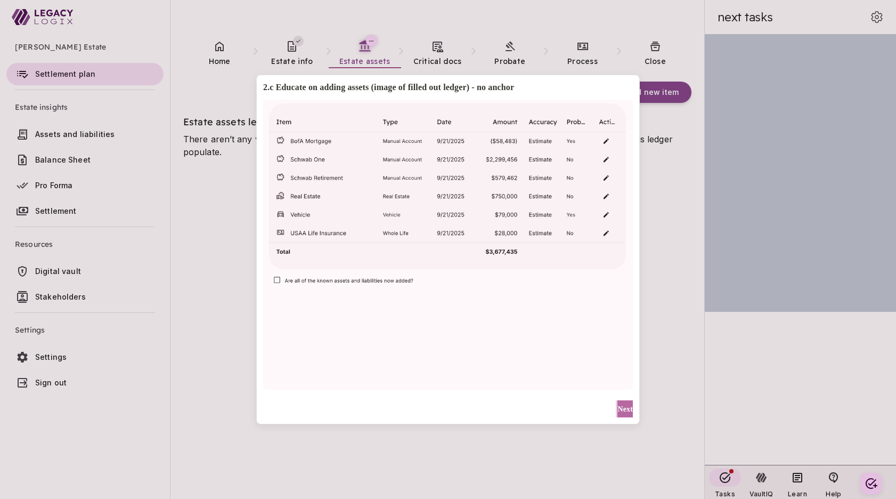
click at [621, 409] on span "Next" at bounding box center [625, 408] width 15 height 11
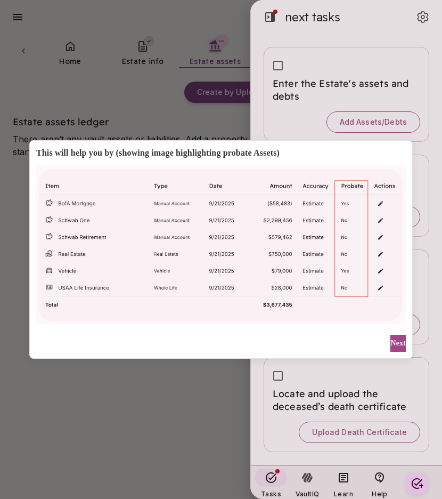
click at [268, 19] on div "This will help you by (showing image highlighting probate Assets) Next" at bounding box center [221, 249] width 442 height 499
click at [270, 35] on div "This will help you by (showing image highlighting probate Assets) Next" at bounding box center [221, 249] width 442 height 499
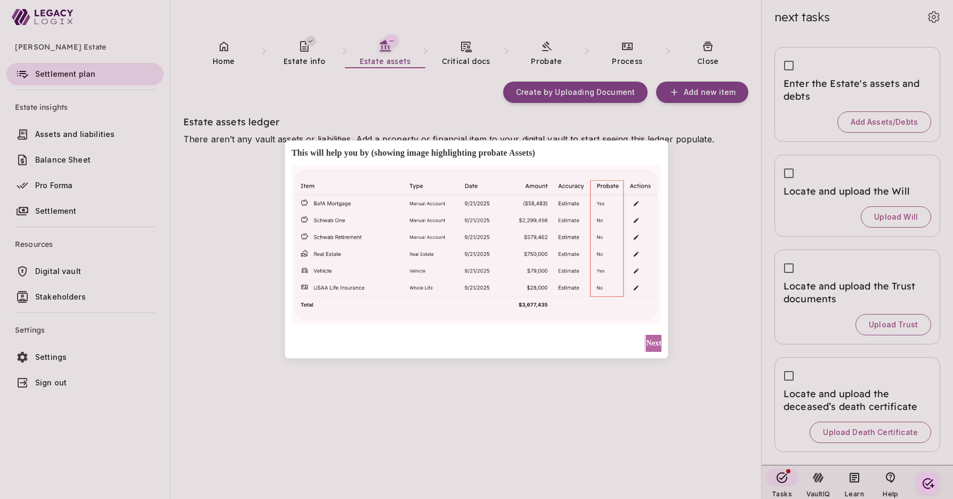
click at [646, 342] on span "Next" at bounding box center [653, 342] width 15 height 11
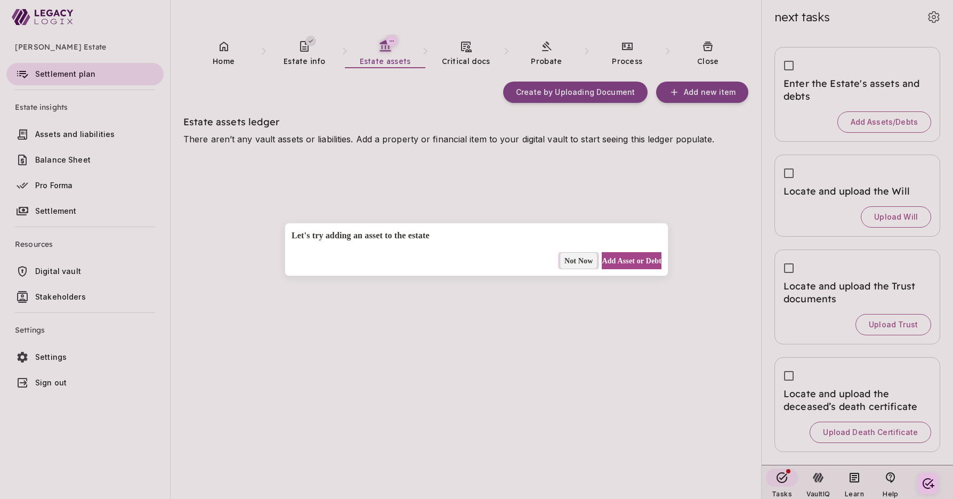
click at [565, 260] on span "Not Now" at bounding box center [578, 260] width 29 height 11
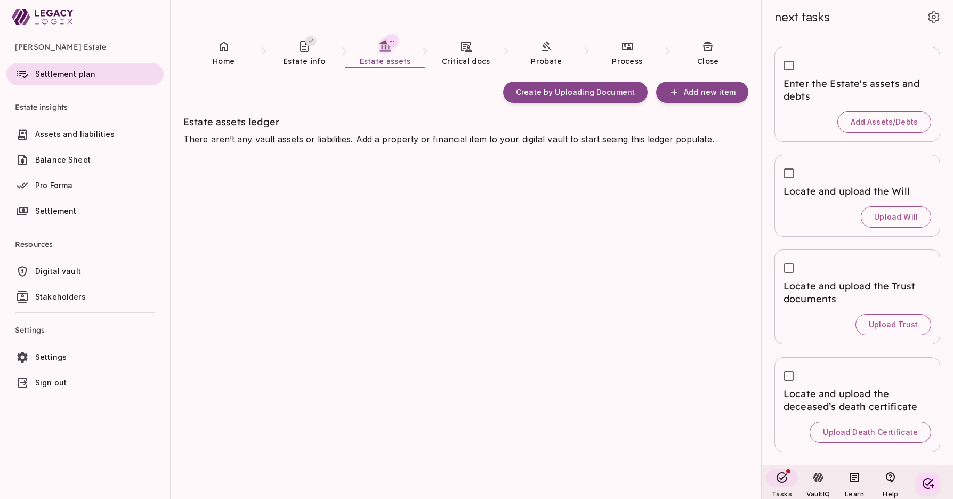
click at [292, 442] on div "Create by Uploading Document Add new item Estate assets ledger There aren’t any…" at bounding box center [472, 284] width 578 height 431
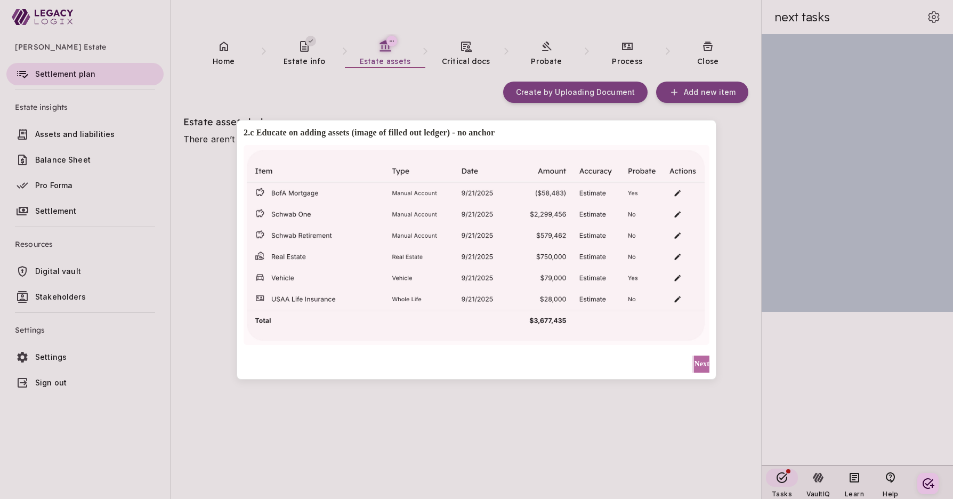
click at [697, 365] on span "Next" at bounding box center [701, 363] width 15 height 11
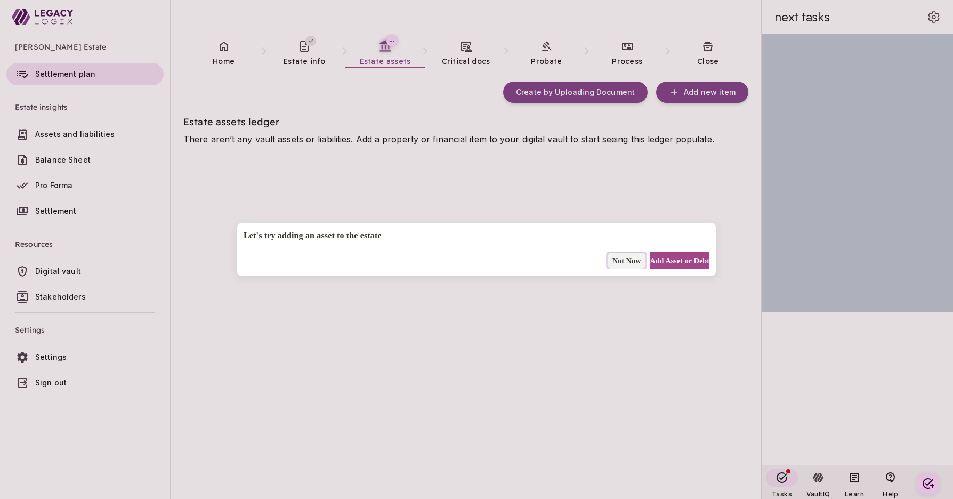
click at [612, 261] on span "Not Now" at bounding box center [626, 260] width 29 height 11
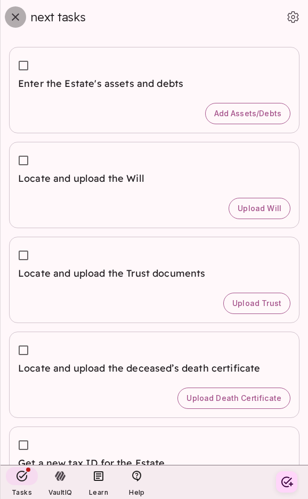
click at [13, 14] on icon "button" at bounding box center [15, 16] width 7 height 7
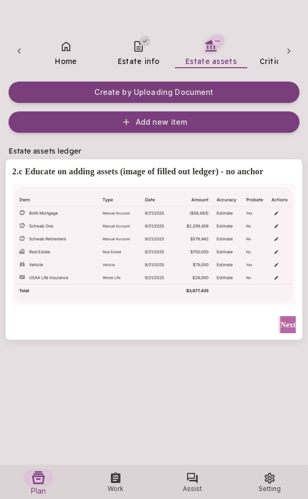
click at [286, 320] on span "Next" at bounding box center [287, 324] width 15 height 11
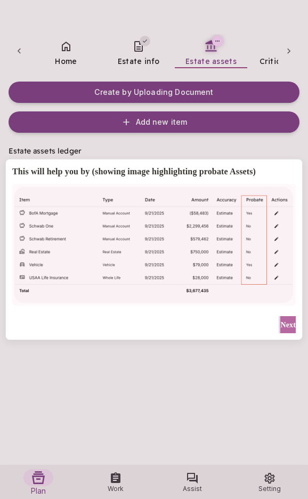
click at [282, 325] on span "Next" at bounding box center [287, 324] width 15 height 11
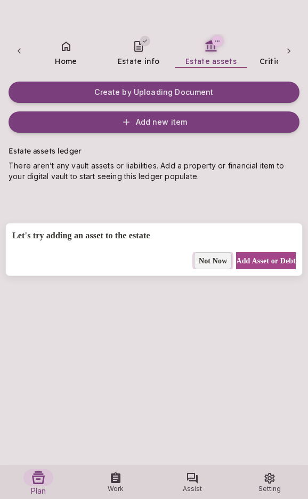
click at [199, 259] on span "Not Now" at bounding box center [213, 260] width 29 height 11
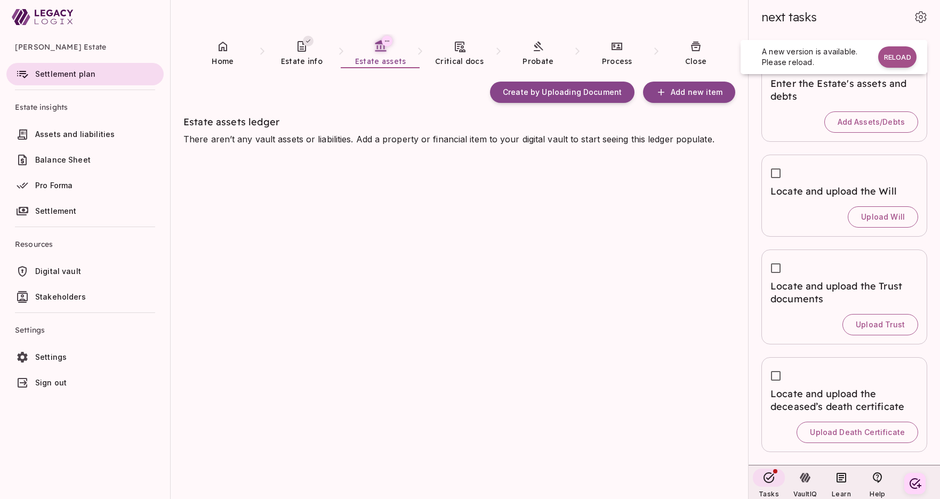
click at [254, 343] on div "Create by Uploading Document Add new item Estate assets ledger There aren’t any…" at bounding box center [465, 284] width 564 height 431
click at [308, 58] on button "Reload" at bounding box center [897, 56] width 38 height 21
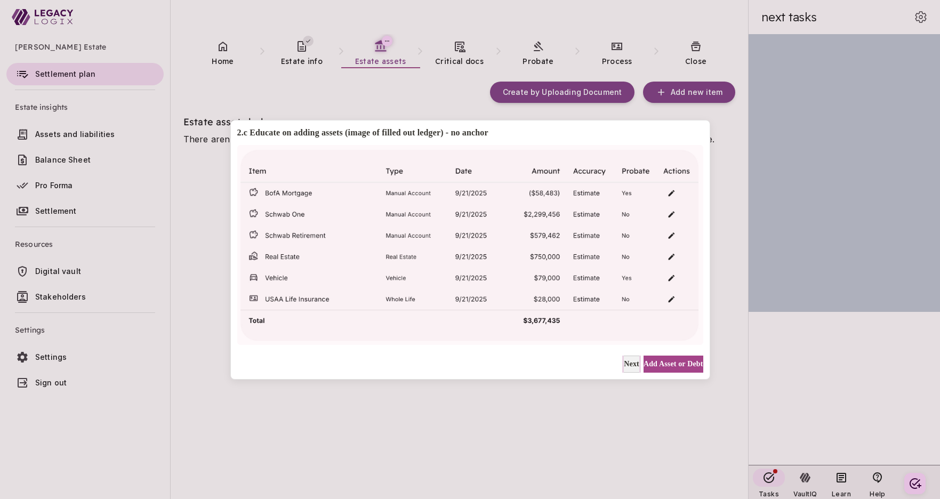
click at [624, 366] on span "Next" at bounding box center [631, 363] width 15 height 11
click at [611, 366] on span "Not Now" at bounding box center [624, 363] width 29 height 11
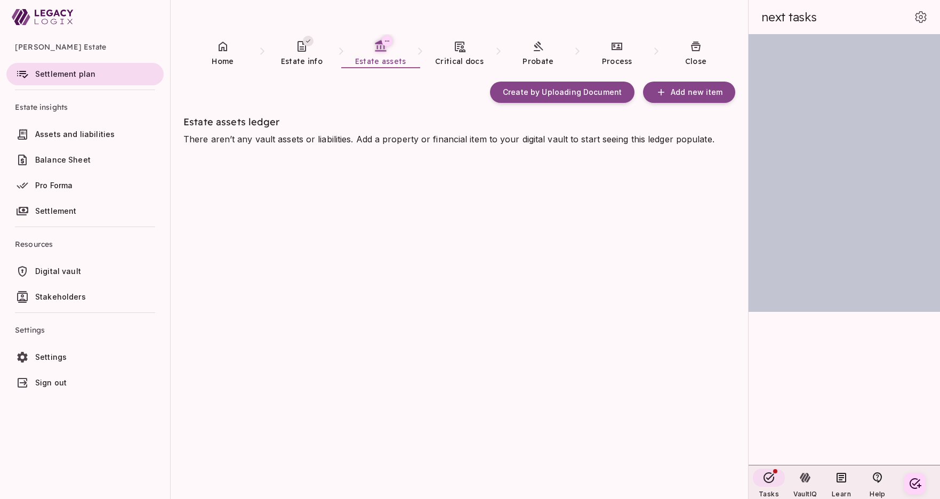
click at [271, 432] on div "Create by Uploading Document Add new item Estate assets ledger There aren’t any…" at bounding box center [465, 284] width 564 height 431
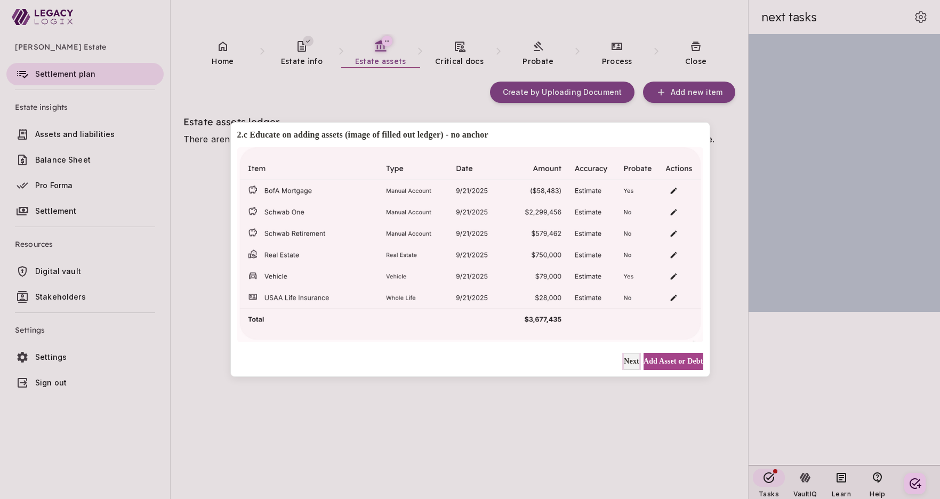
click at [624, 361] on span "Next" at bounding box center [631, 360] width 15 height 11
click at [614, 361] on span "Not Now" at bounding box center [624, 360] width 29 height 11
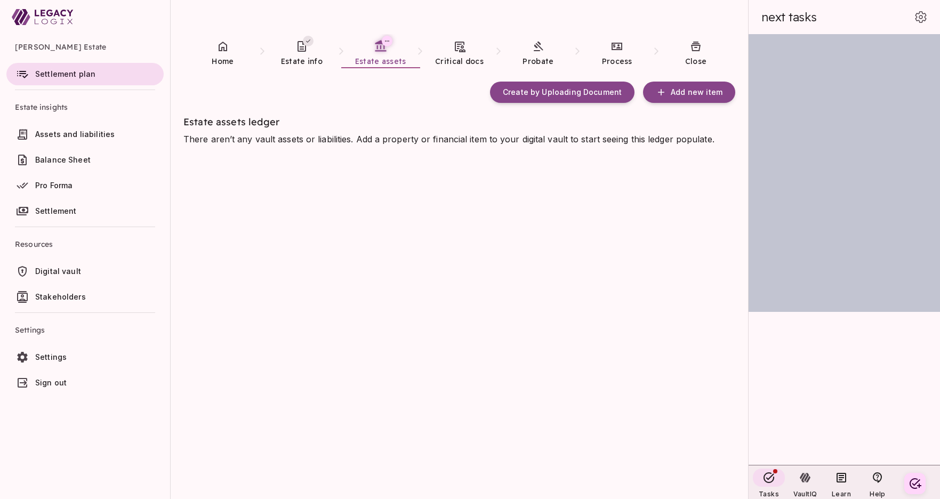
click at [252, 320] on div "Create by Uploading Document Add new item Estate assets ledger There aren’t any…" at bounding box center [465, 284] width 564 height 431
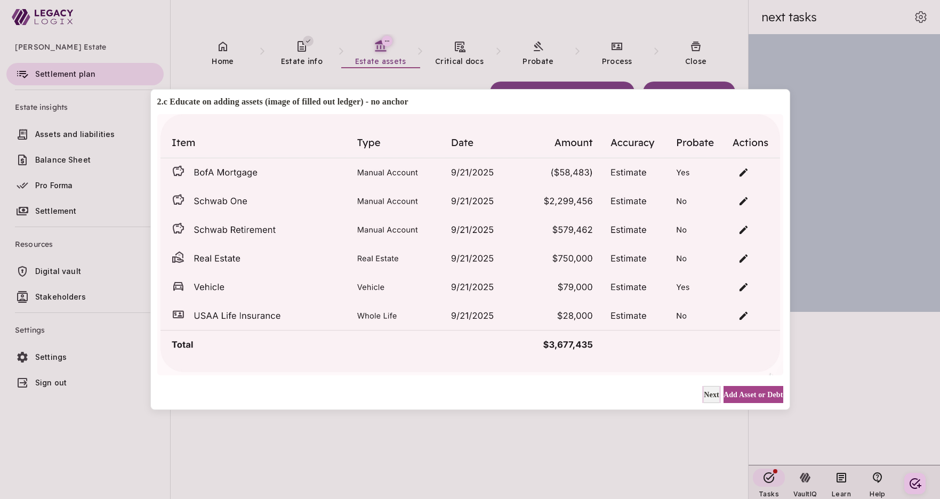
click at [703, 396] on span "Next" at bounding box center [710, 394] width 15 height 11
click at [695, 395] on span "Not Now" at bounding box center [704, 394] width 29 height 11
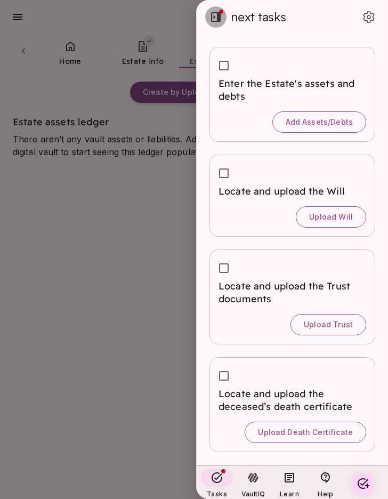
click at [213, 19] on icon "button" at bounding box center [215, 17] width 13 height 13
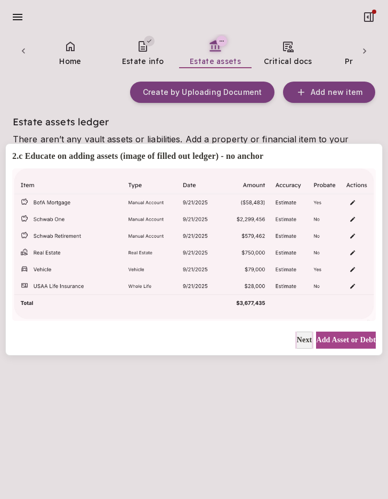
click at [297, 337] on span "Next" at bounding box center [304, 339] width 15 height 11
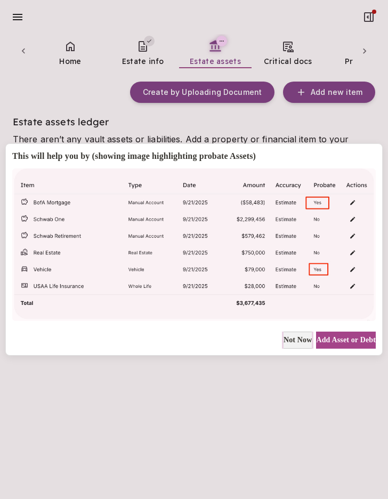
click at [285, 339] on span "Not Now" at bounding box center [298, 339] width 29 height 11
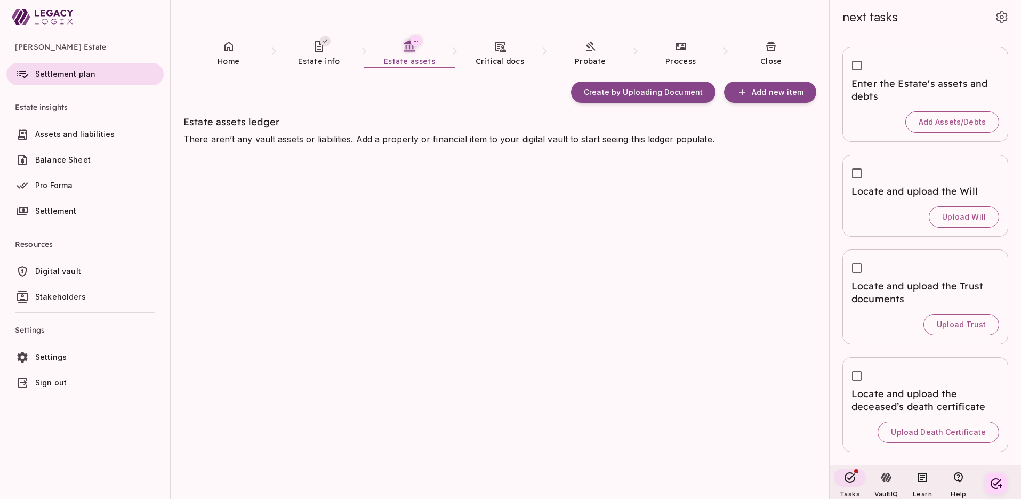
click at [277, 280] on div "Create by Uploading Document Add new item Estate assets ledger There aren’t any…" at bounding box center [505, 284] width 645 height 431
click at [55, 385] on span "Sign out" at bounding box center [50, 382] width 31 height 9
